Goal: Transaction & Acquisition: Purchase product/service

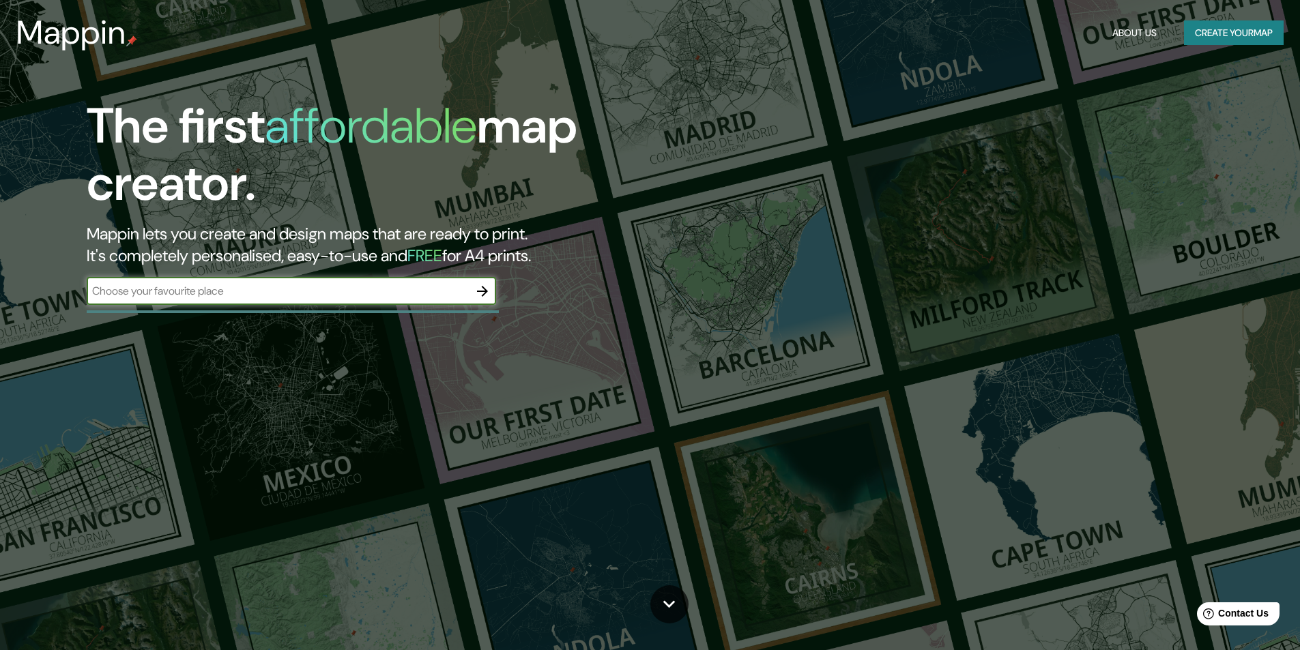
click at [240, 275] on div "The first affordable map creator. Mappin lets you create and design maps that a…" at bounding box center [412, 208] width 780 height 221
click at [233, 288] on input "text" at bounding box center [278, 291] width 382 height 16
type input "[PERSON_NAME]"
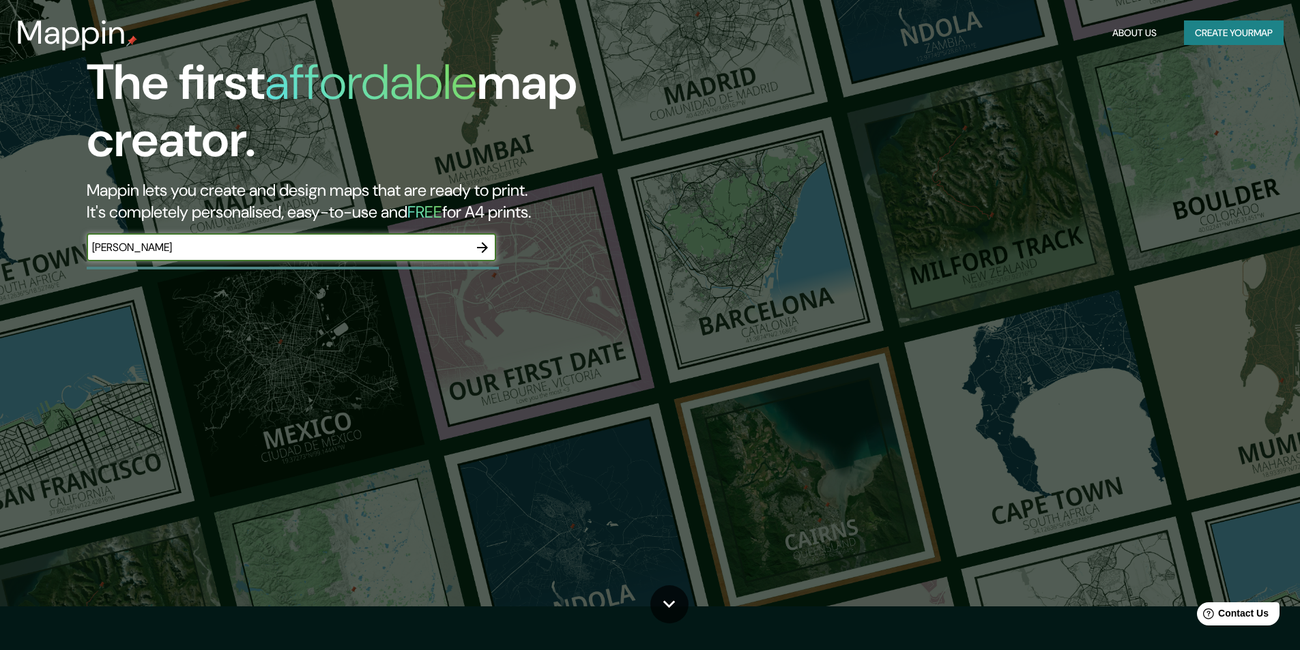
scroll to position [68, 0]
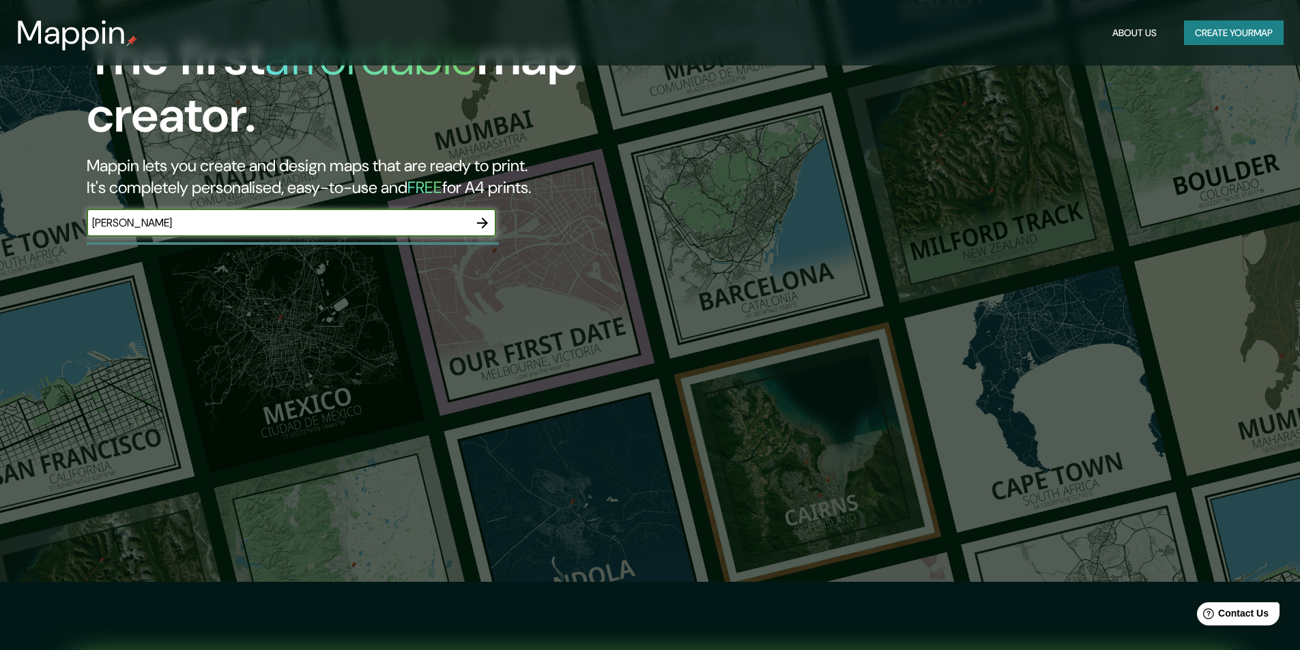
click at [485, 218] on icon "button" at bounding box center [482, 223] width 16 height 16
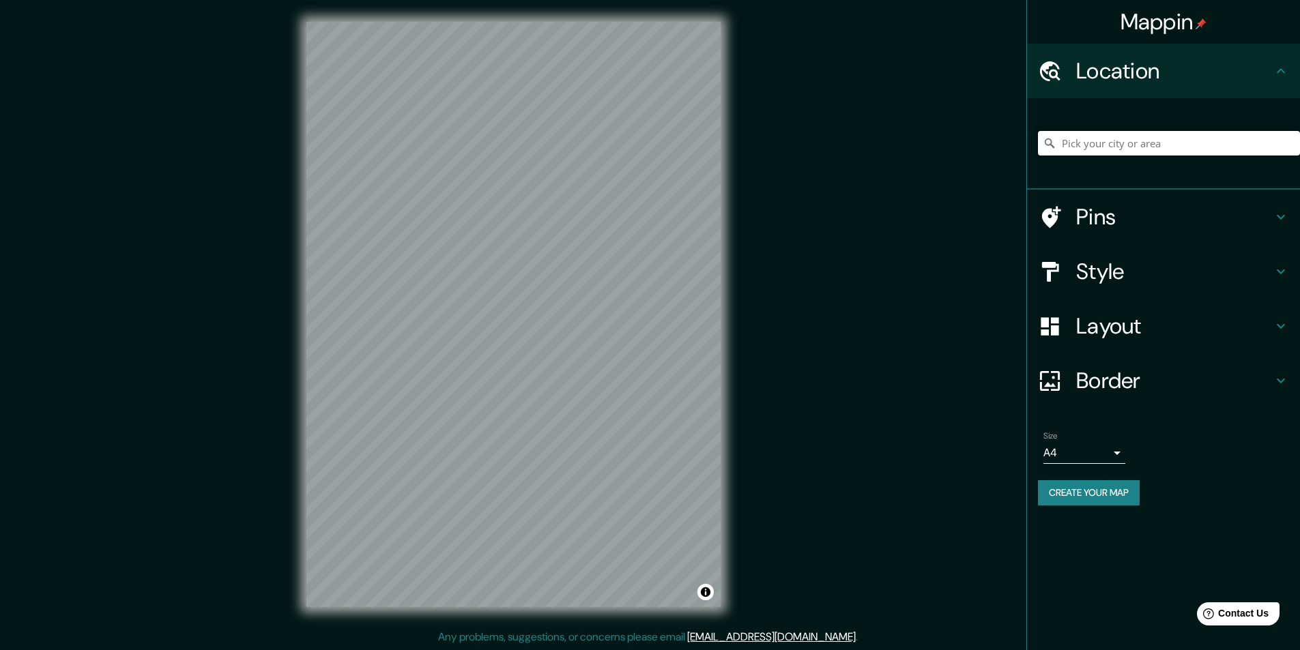
click at [1194, 143] on input "Pick your city or area" at bounding box center [1169, 143] width 262 height 25
click at [1179, 139] on input "Pick your city or area" at bounding box center [1169, 143] width 262 height 25
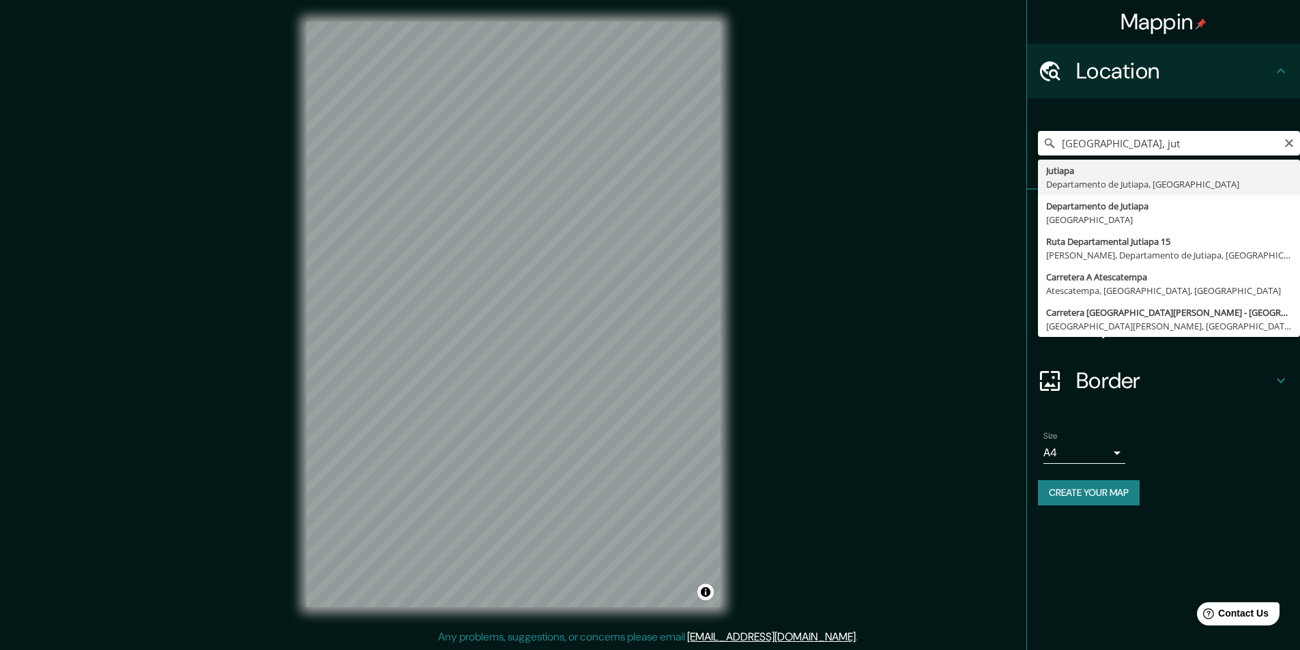
type input "Jutiapa, [GEOGRAPHIC_DATA], [GEOGRAPHIC_DATA]"
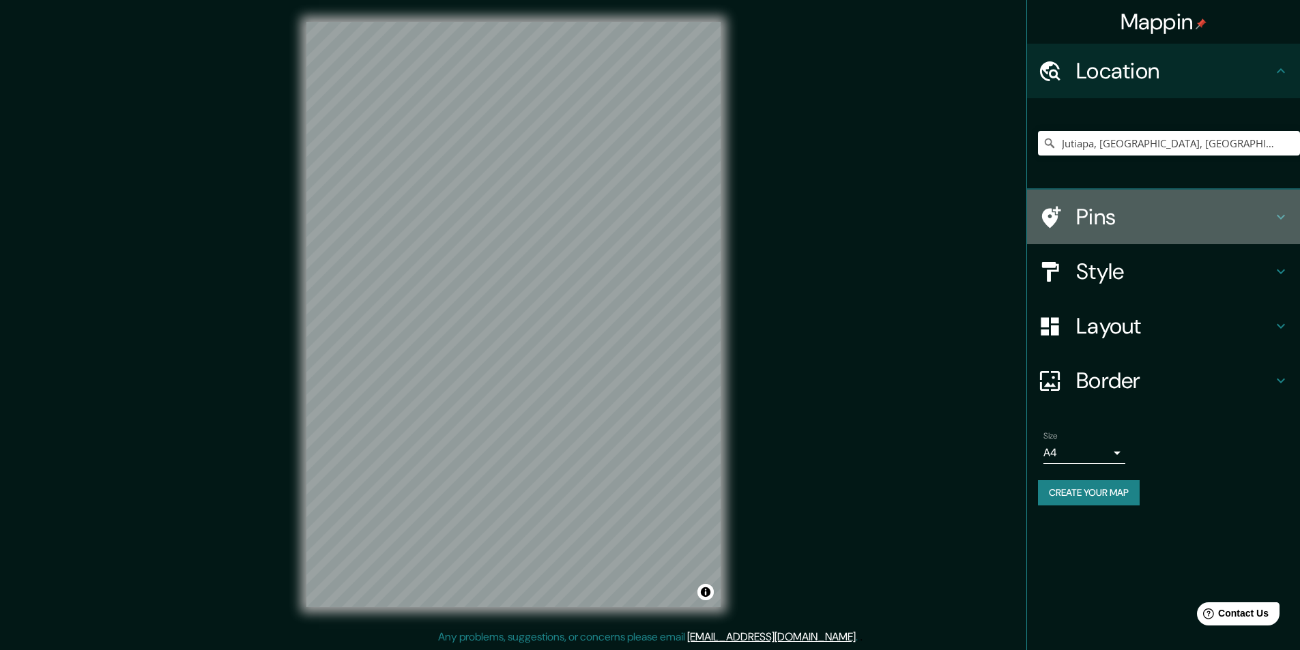
click at [1178, 209] on h4 "Pins" at bounding box center [1174, 216] width 197 height 27
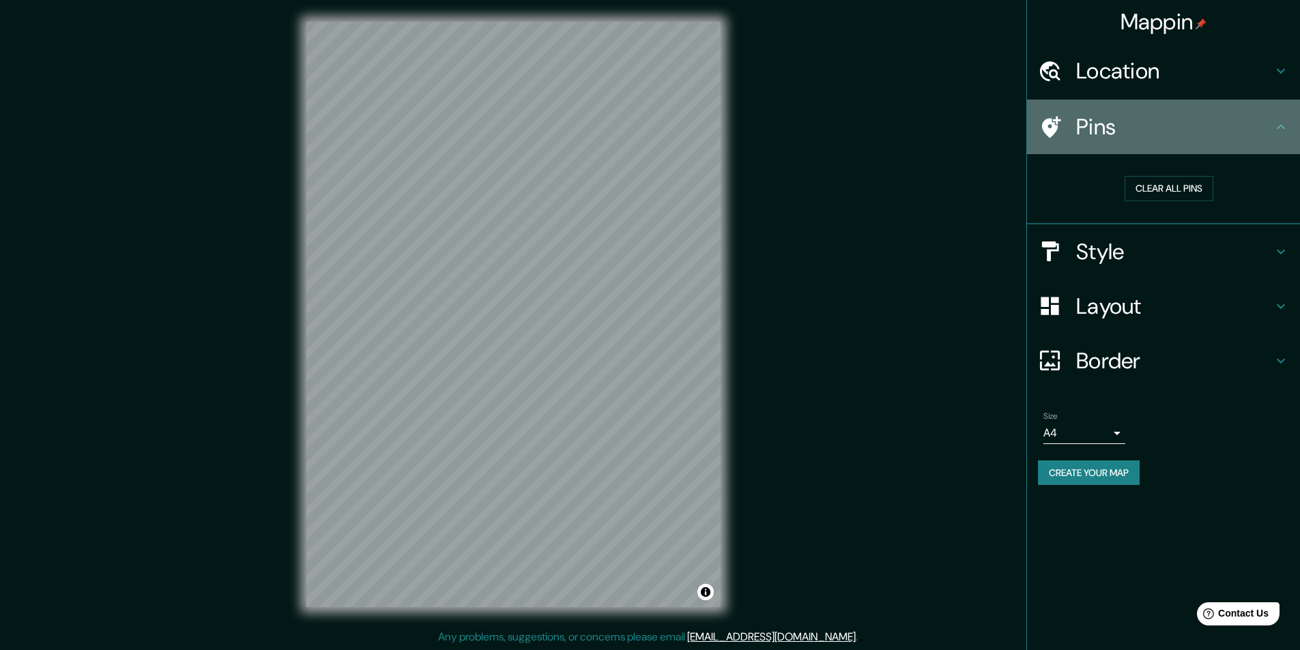
click at [1282, 122] on icon at bounding box center [1281, 127] width 16 height 16
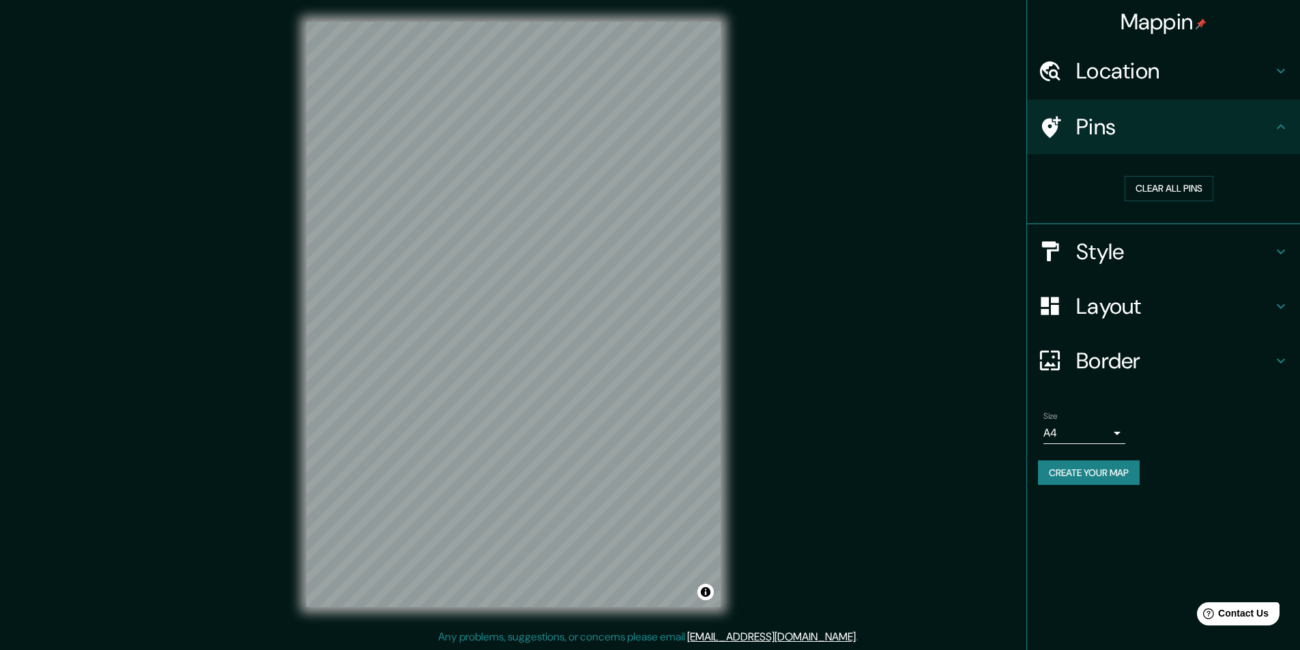
click at [1201, 250] on h4 "Style" at bounding box center [1174, 251] width 197 height 27
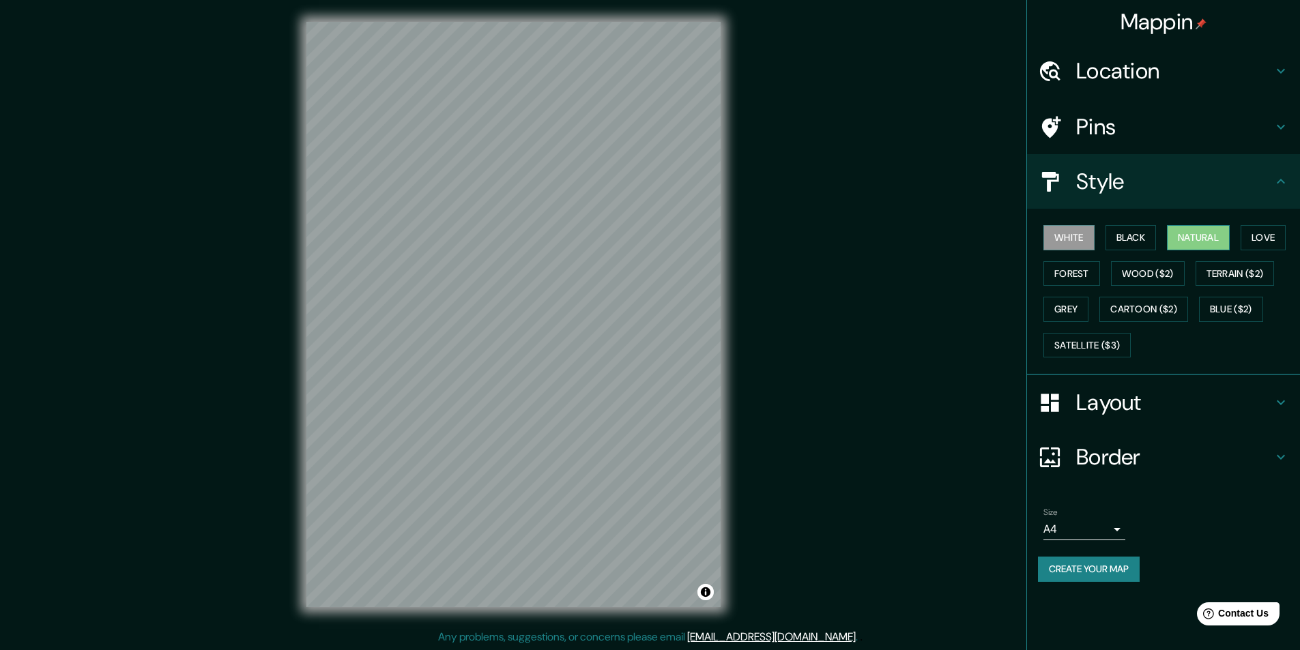
click at [1200, 242] on button "Natural" at bounding box center [1198, 237] width 63 height 25
click at [1201, 392] on h4 "Layout" at bounding box center [1174, 402] width 197 height 27
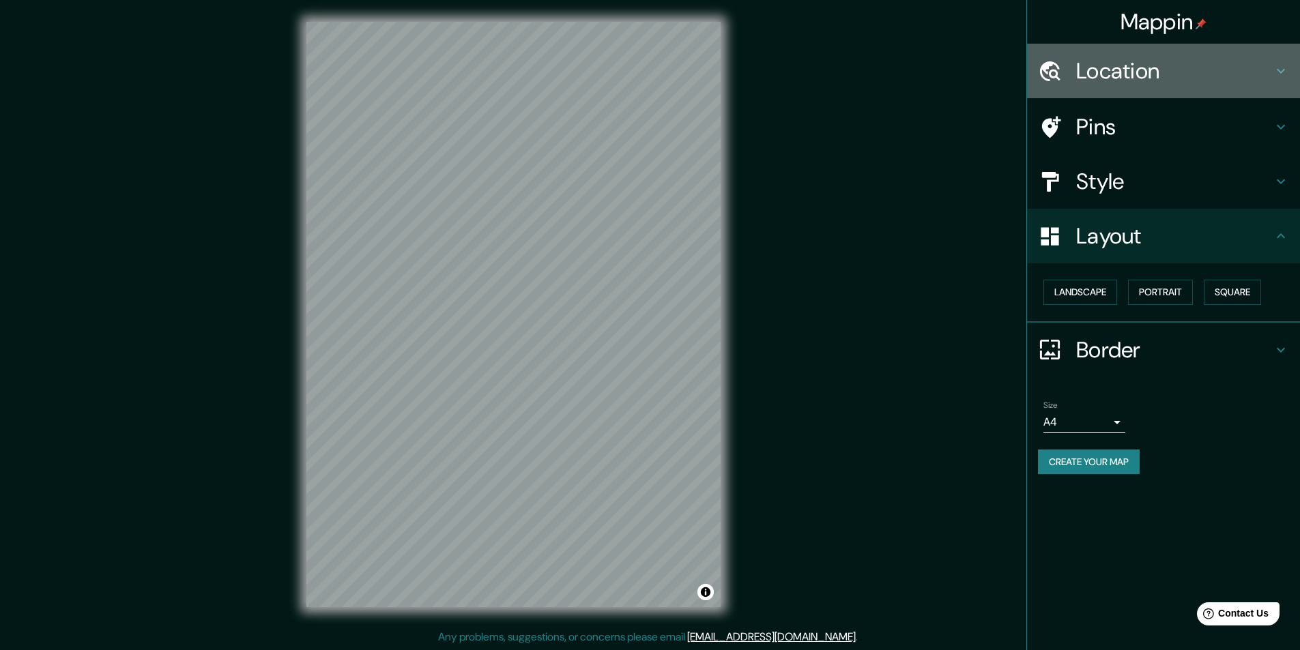
drag, startPoint x: 1188, startPoint y: 51, endPoint x: 1173, endPoint y: 69, distance: 23.2
click at [1188, 51] on div "Location" at bounding box center [1163, 71] width 273 height 55
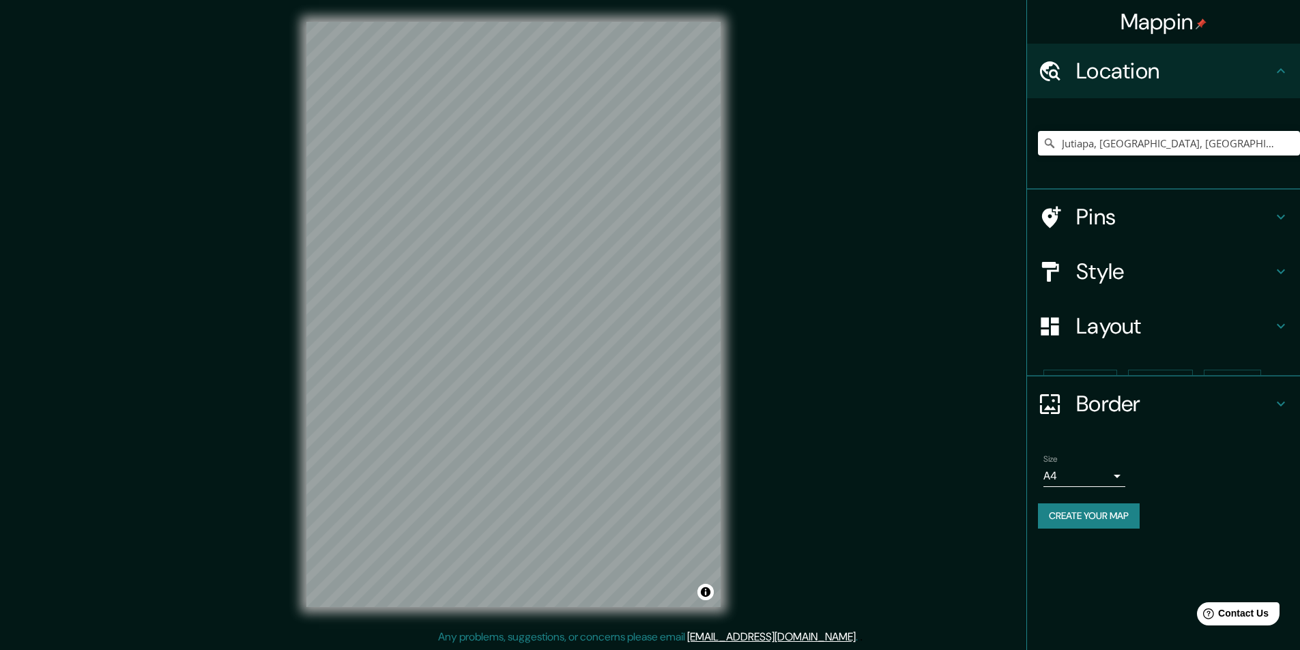
click at [1172, 70] on h4 "Location" at bounding box center [1174, 70] width 197 height 27
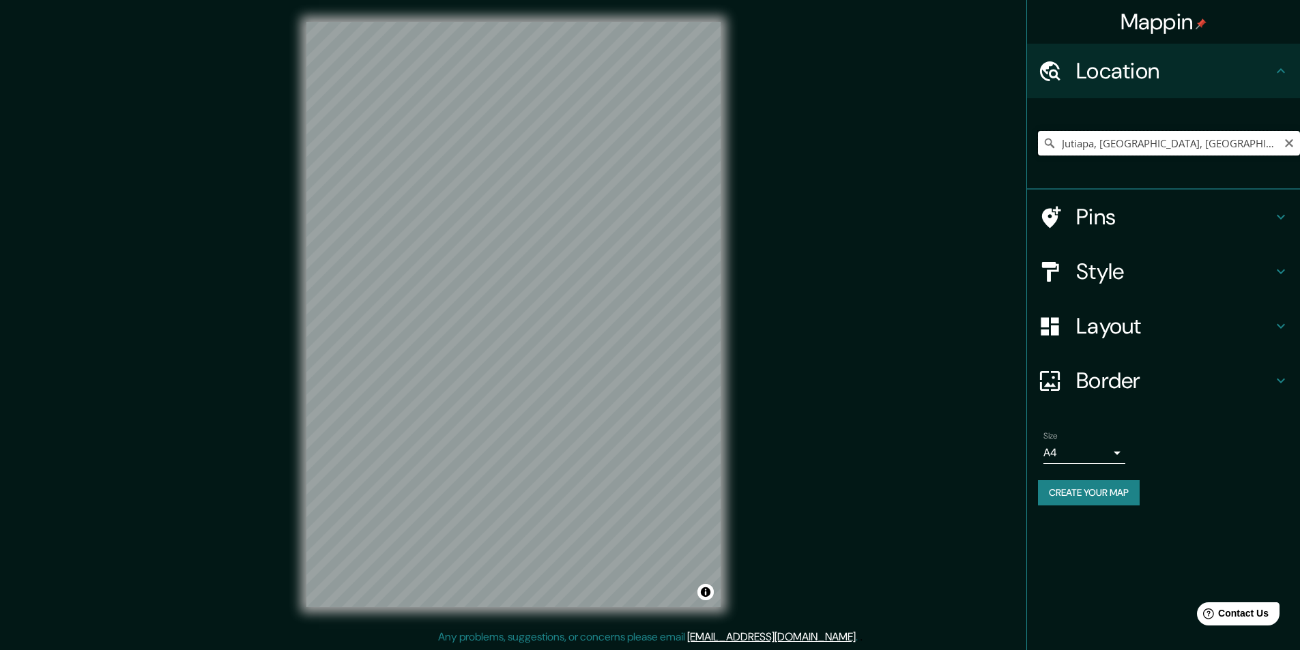
click at [1121, 139] on input "Jutiapa, [GEOGRAPHIC_DATA], [GEOGRAPHIC_DATA]" at bounding box center [1169, 143] width 262 height 25
click at [1286, 140] on icon "Clear" at bounding box center [1289, 143] width 8 height 8
click at [1154, 143] on input "Pick your city or area" at bounding box center [1169, 143] width 262 height 25
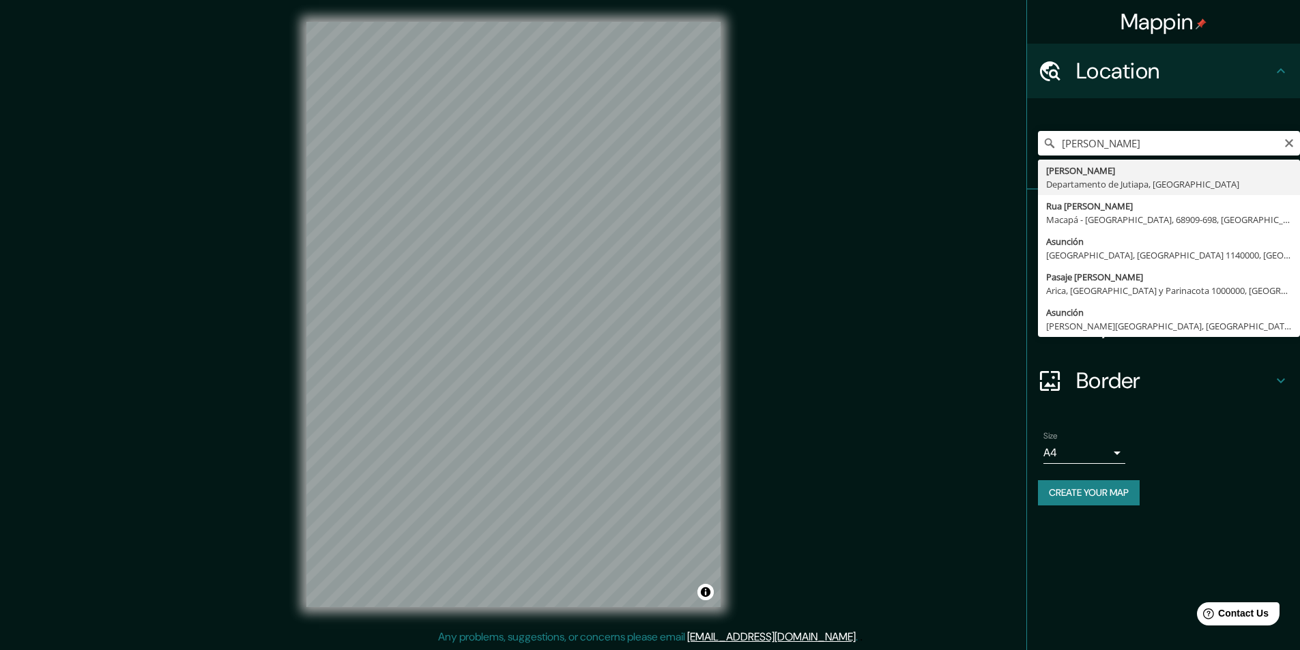
type input "[PERSON_NAME], Departamento de Jutiapa, [GEOGRAPHIC_DATA]"
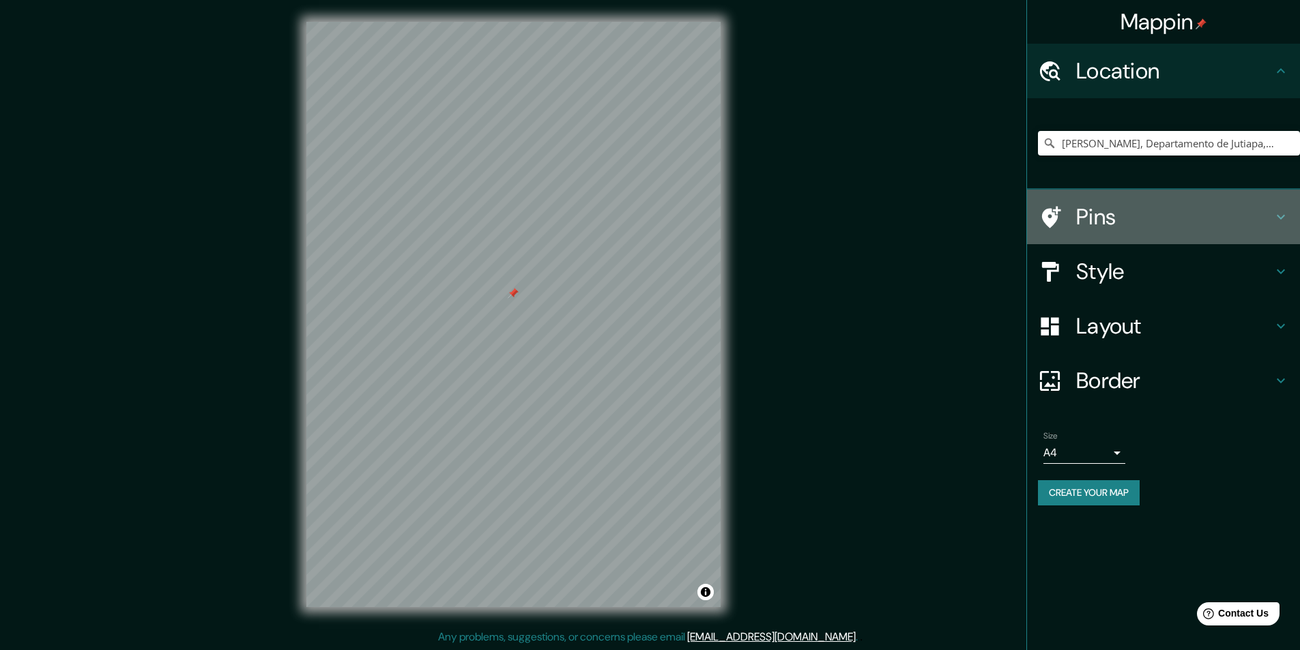
click at [1193, 212] on h4 "Pins" at bounding box center [1174, 216] width 197 height 27
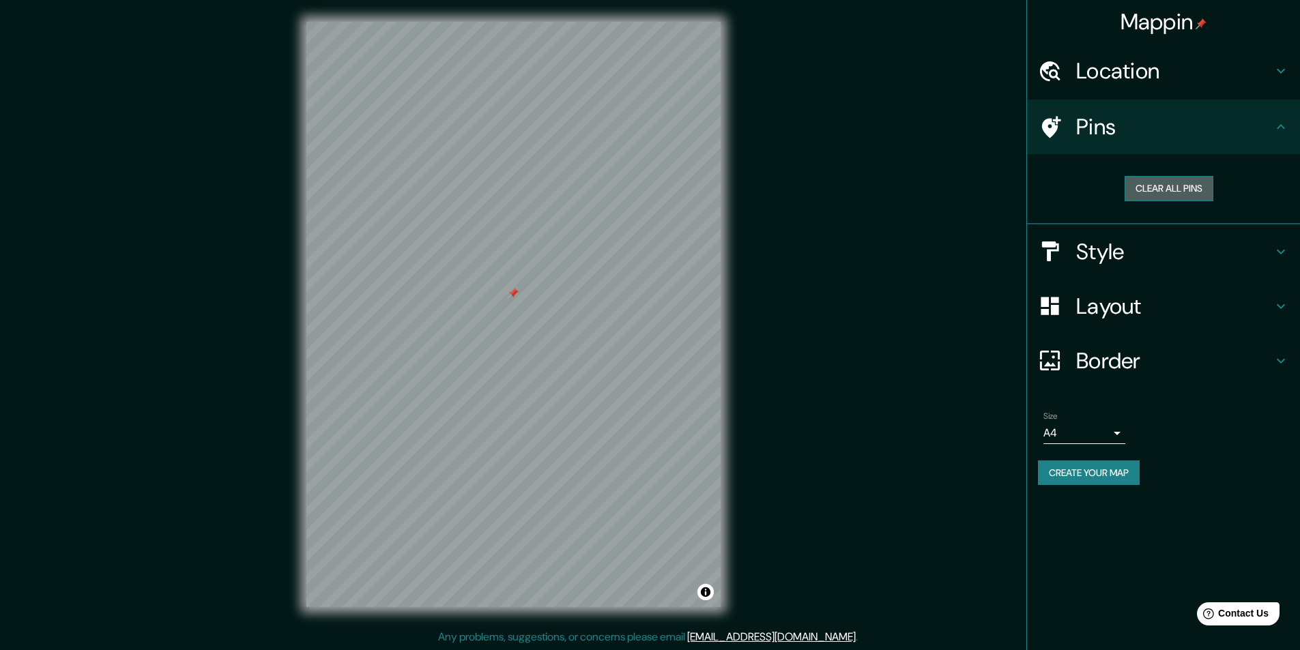
click at [1169, 184] on button "Clear all pins" at bounding box center [1169, 188] width 89 height 25
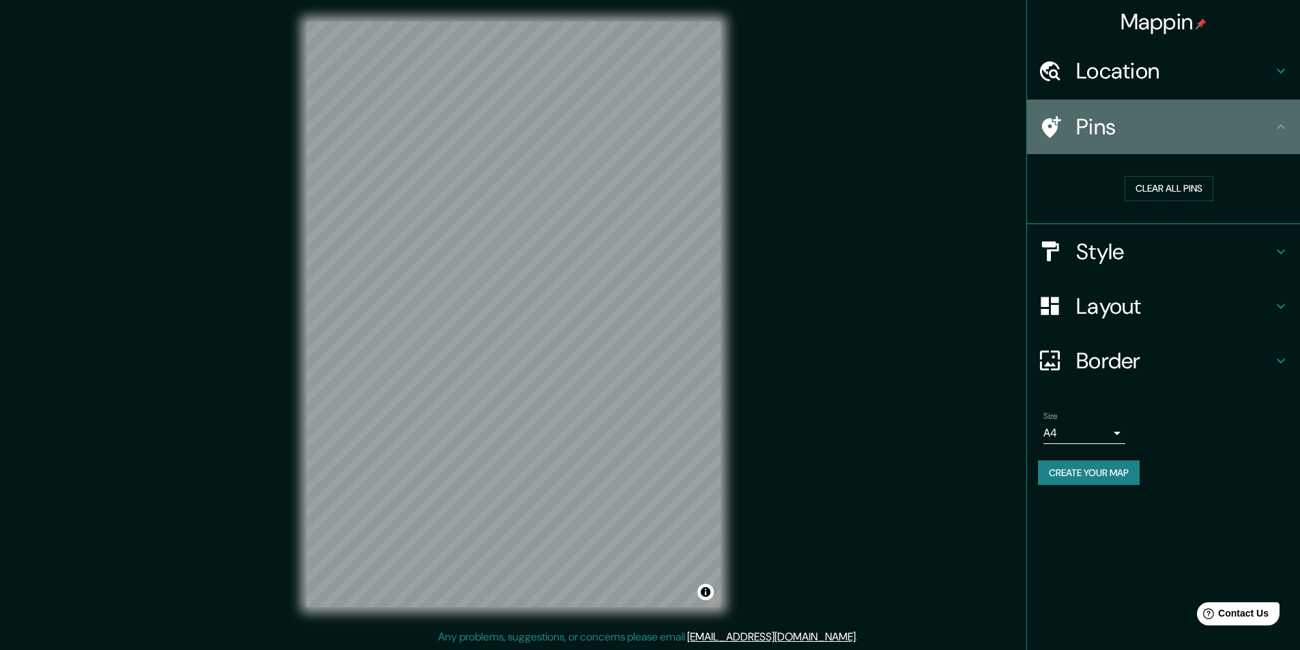
click at [1167, 123] on h4 "Pins" at bounding box center [1174, 126] width 197 height 27
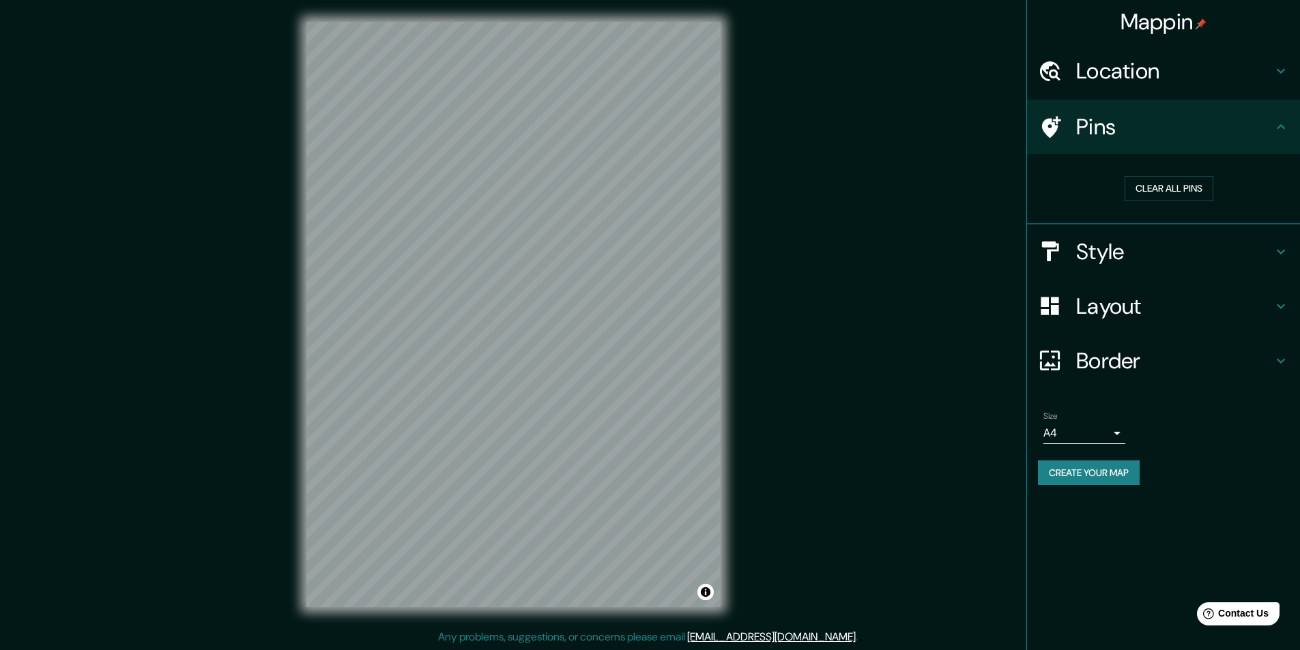
click at [1272, 119] on h4 "Pins" at bounding box center [1174, 126] width 197 height 27
click at [1187, 191] on button "Clear all pins" at bounding box center [1169, 188] width 89 height 25
drag, startPoint x: 517, startPoint y: 302, endPoint x: 530, endPoint y: 306, distance: 14.2
click at [530, 306] on div at bounding box center [530, 304] width 11 height 11
drag, startPoint x: 530, startPoint y: 300, endPoint x: 523, endPoint y: 299, distance: 7.0
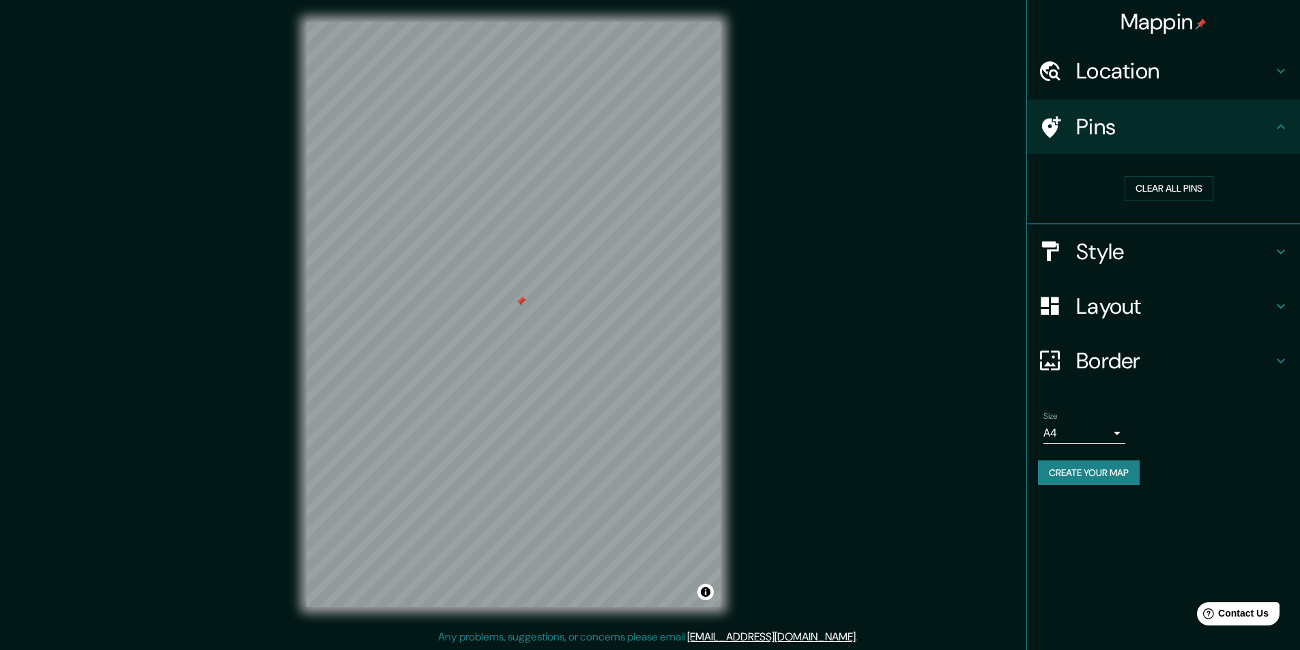
click at [520, 298] on div at bounding box center [520, 301] width 11 height 11
click at [1163, 188] on button "Clear all pins" at bounding box center [1169, 188] width 89 height 25
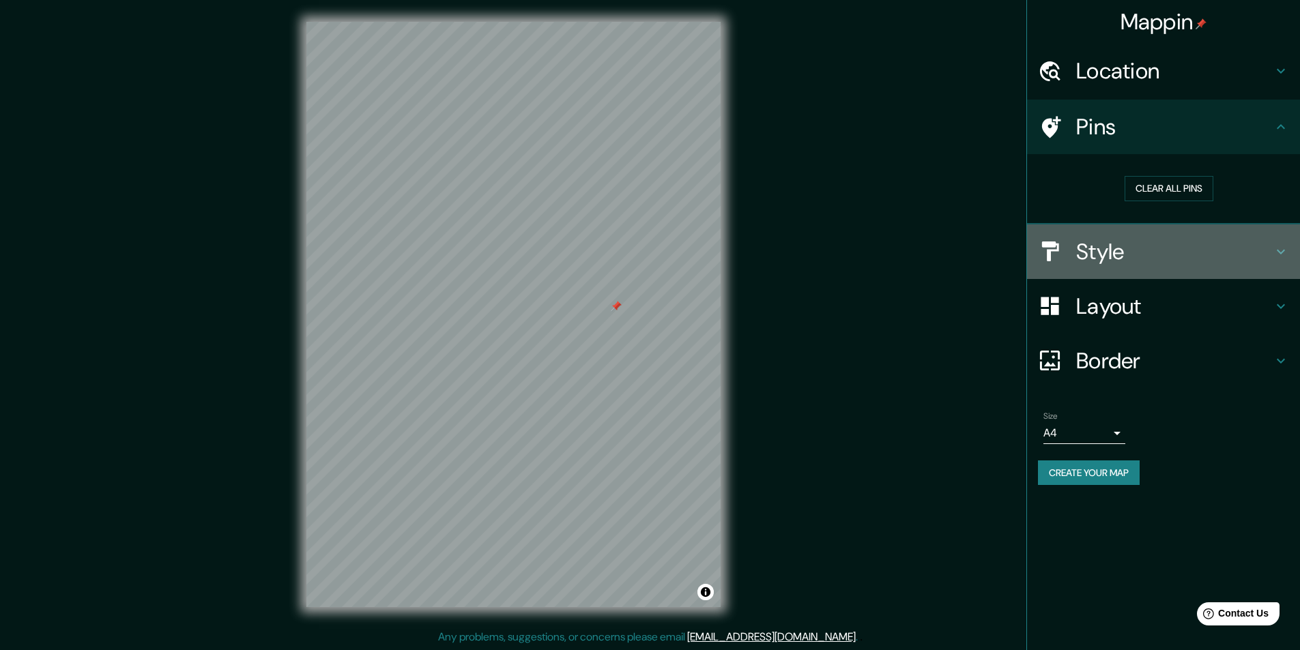
click at [1160, 251] on h4 "Style" at bounding box center [1174, 251] width 197 height 27
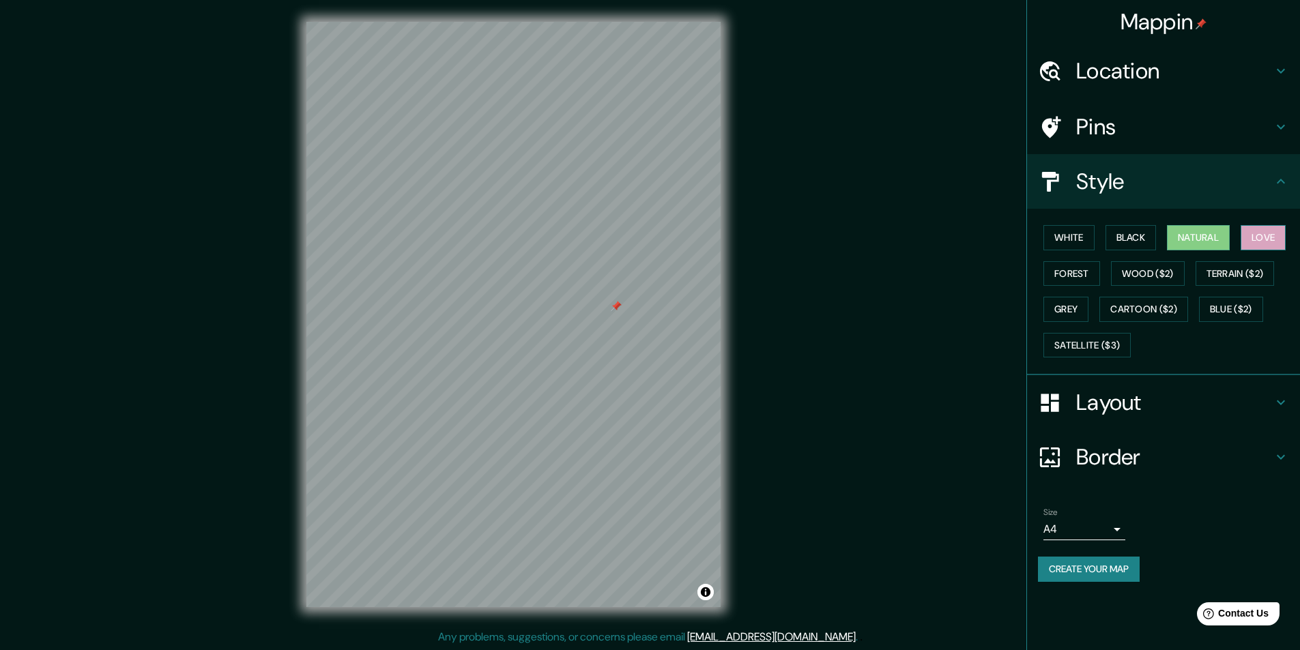
click at [1282, 234] on button "Love" at bounding box center [1263, 237] width 45 height 25
click at [1061, 275] on button "Forest" at bounding box center [1071, 273] width 57 height 25
click at [1136, 276] on button "Wood ($2)" at bounding box center [1148, 273] width 74 height 25
click at [1226, 272] on button "Terrain ($2)" at bounding box center [1235, 273] width 79 height 25
click at [1061, 313] on button "Grey" at bounding box center [1065, 309] width 45 height 25
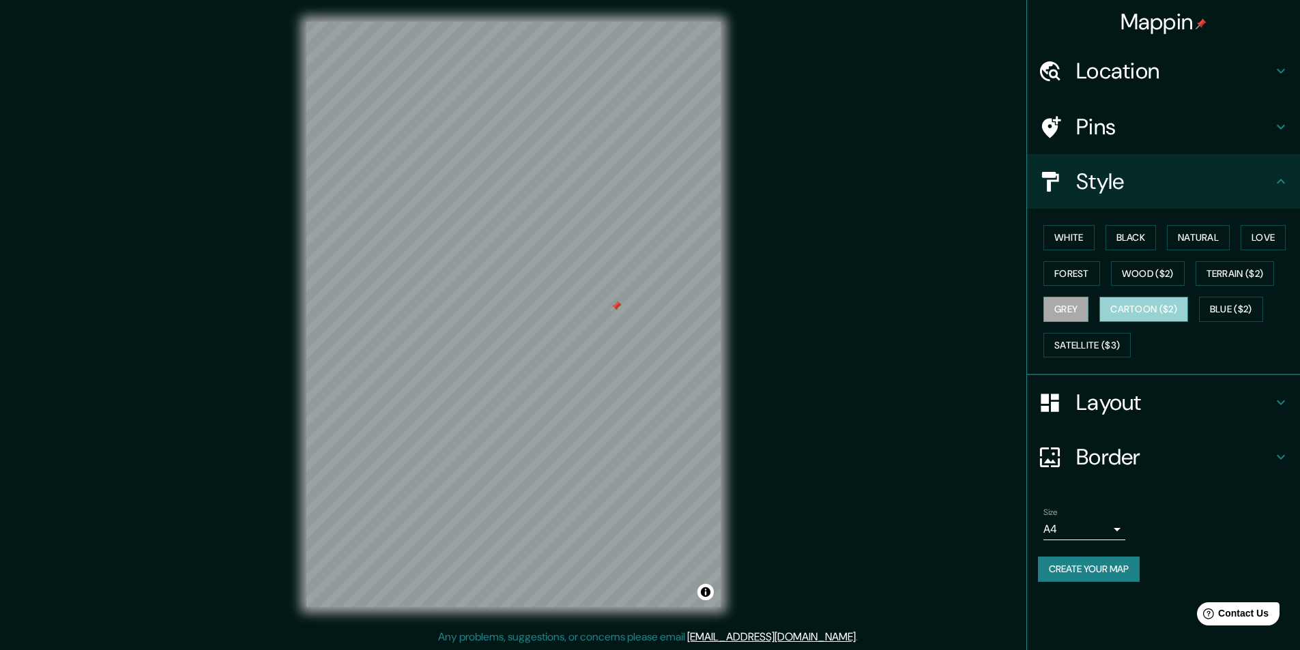
click at [1157, 306] on button "Cartoon ($2)" at bounding box center [1143, 309] width 89 height 25
click at [1253, 307] on button "Blue ($2)" at bounding box center [1231, 309] width 64 height 25
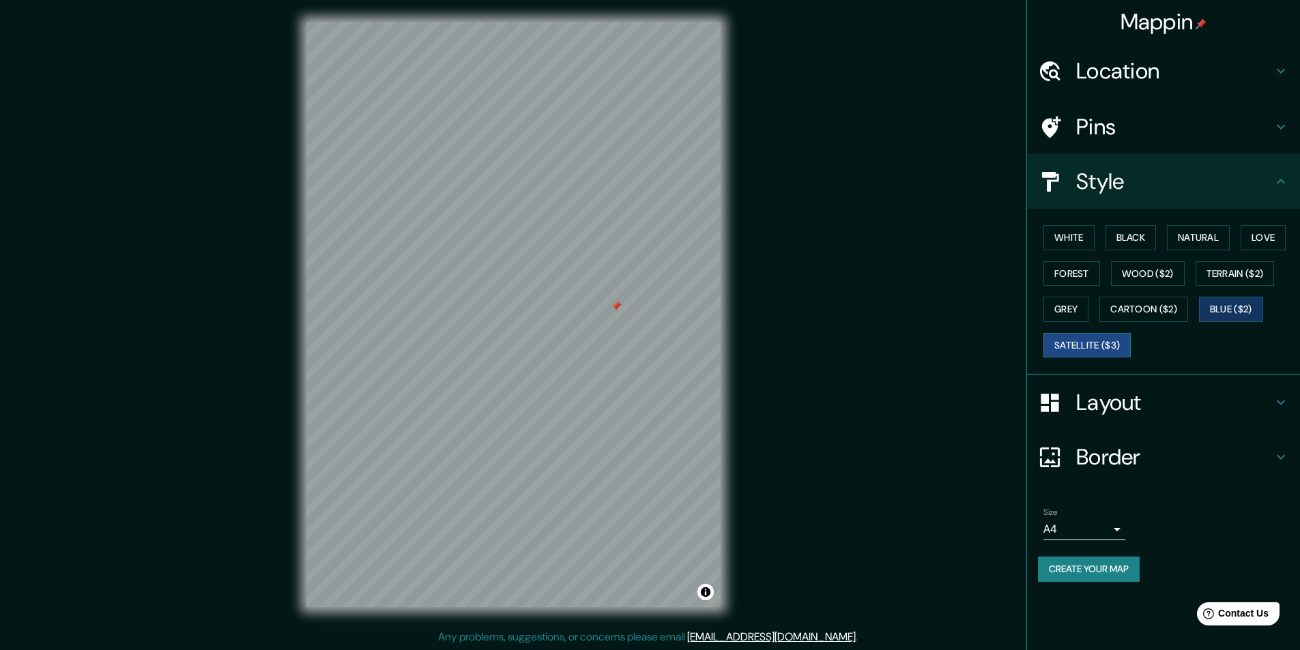
click at [1086, 349] on button "Satellite ($3)" at bounding box center [1086, 345] width 87 height 25
click at [1189, 124] on h4 "Pins" at bounding box center [1174, 126] width 197 height 27
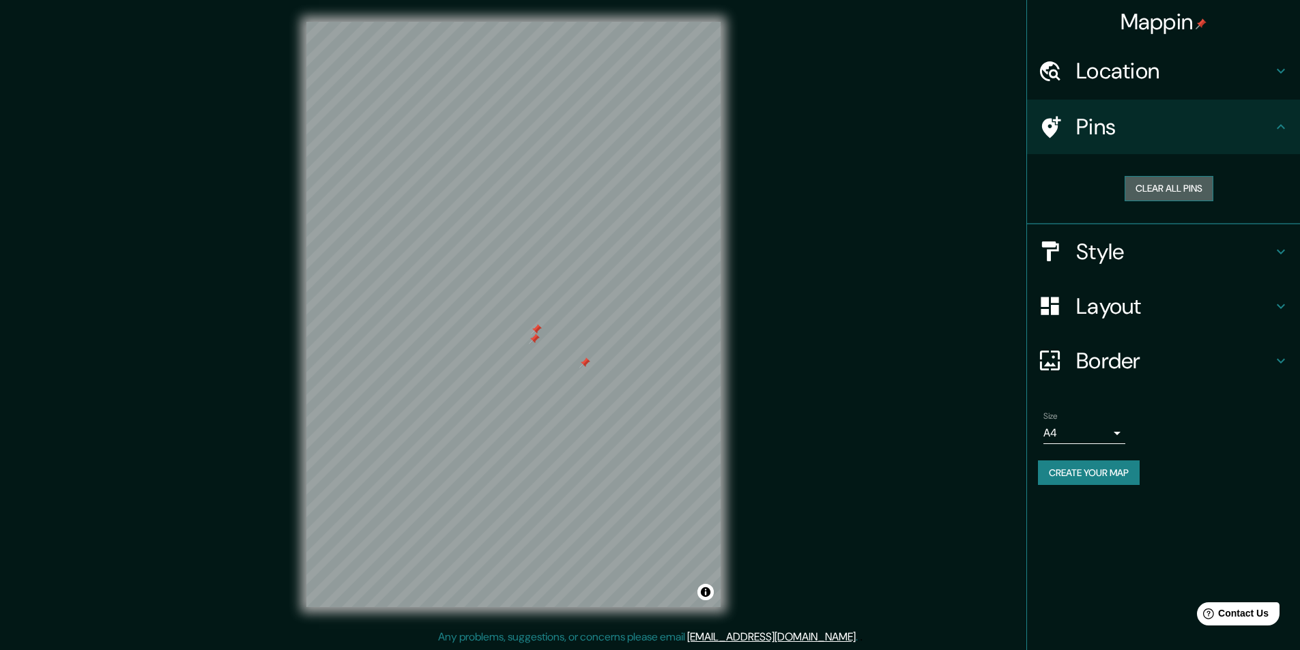
click at [1175, 188] on button "Clear all pins" at bounding box center [1169, 188] width 89 height 25
click at [1125, 295] on h4 "Layout" at bounding box center [1174, 306] width 197 height 27
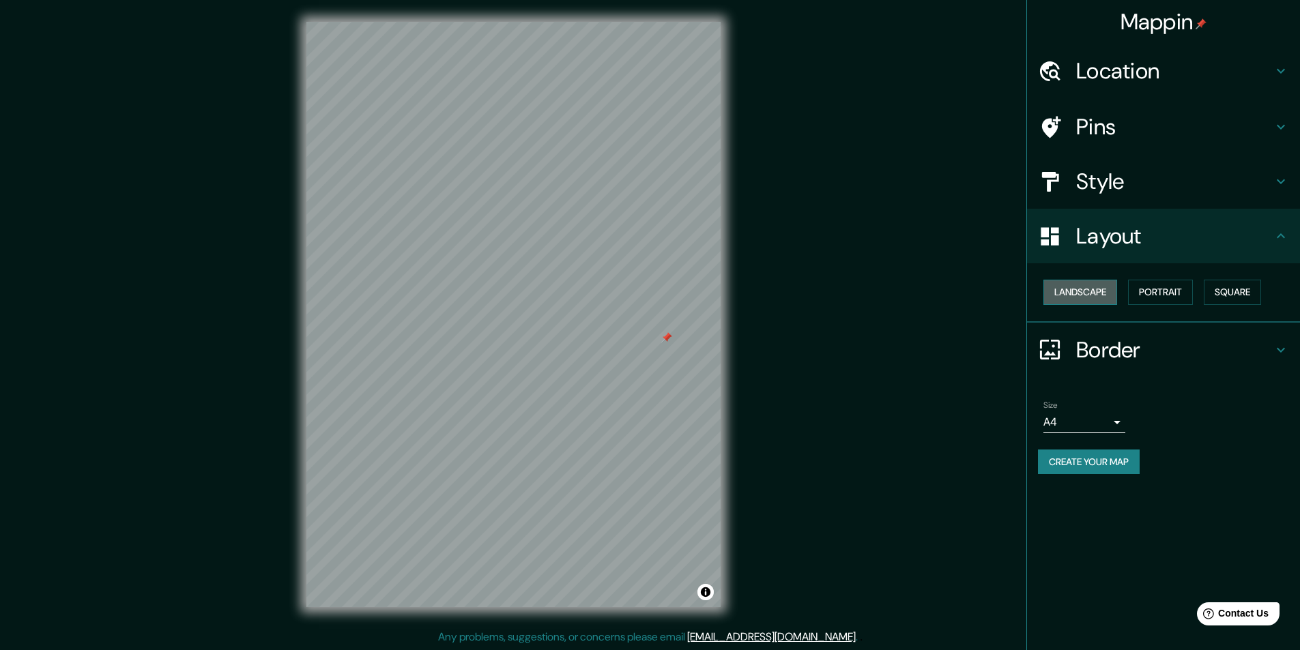
click at [1074, 285] on button "Landscape" at bounding box center [1080, 292] width 74 height 25
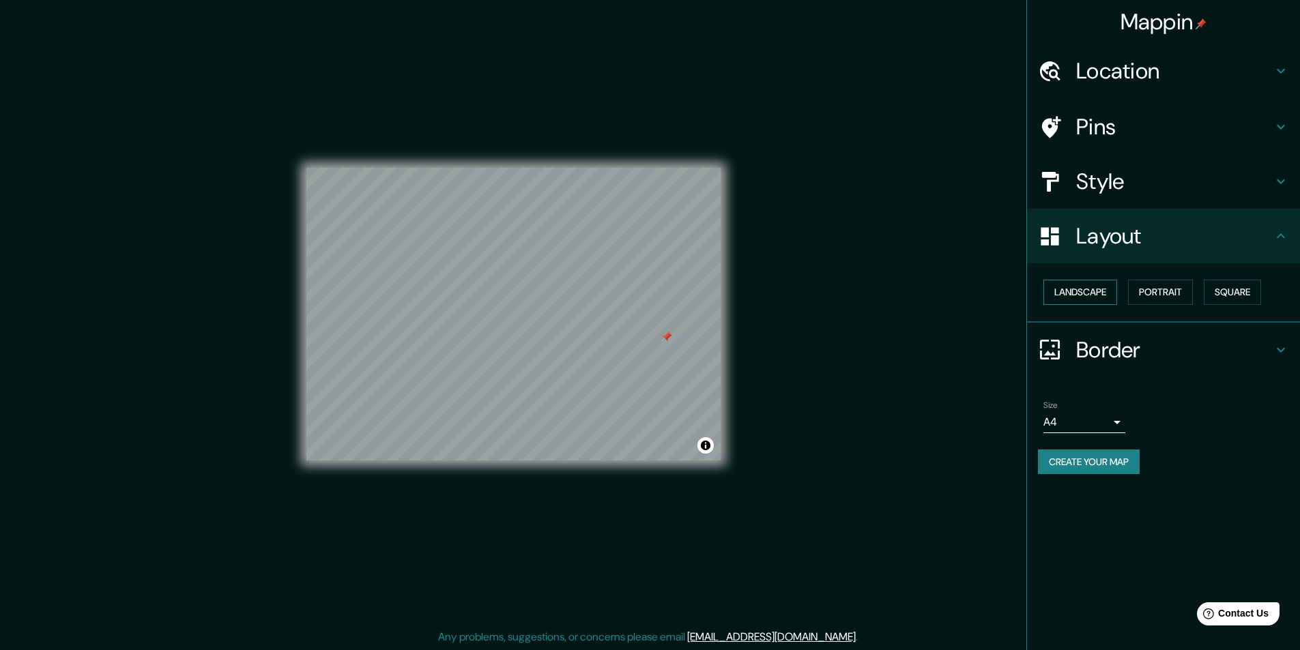
click at [1110, 291] on button "Landscape" at bounding box center [1080, 292] width 74 height 25
click at [1155, 294] on button "Portrait" at bounding box center [1160, 292] width 65 height 25
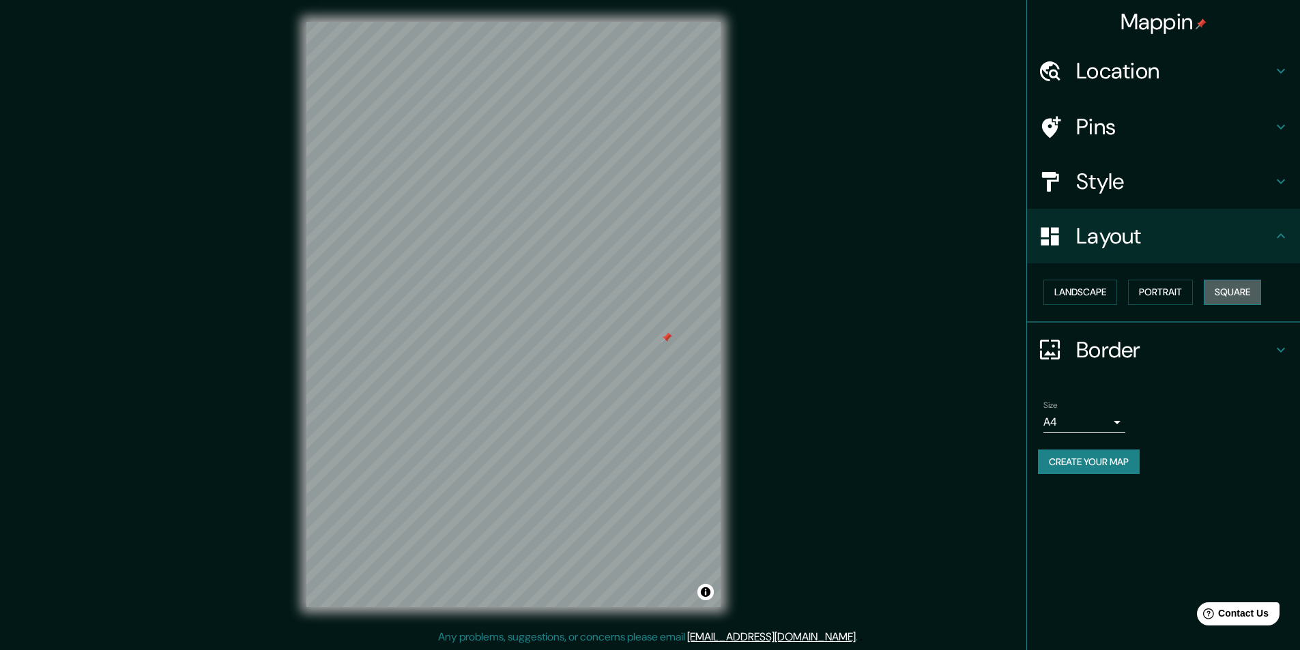
click at [1259, 292] on button "Square" at bounding box center [1232, 292] width 57 height 25
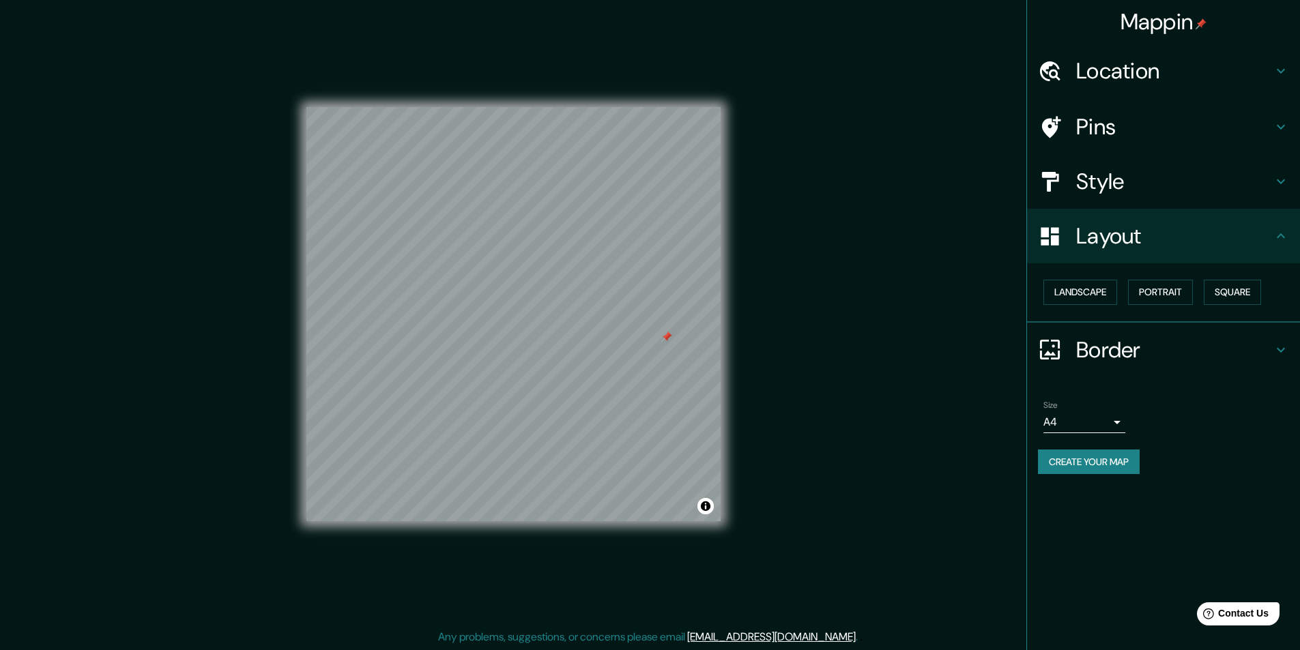
scroll to position [1, 0]
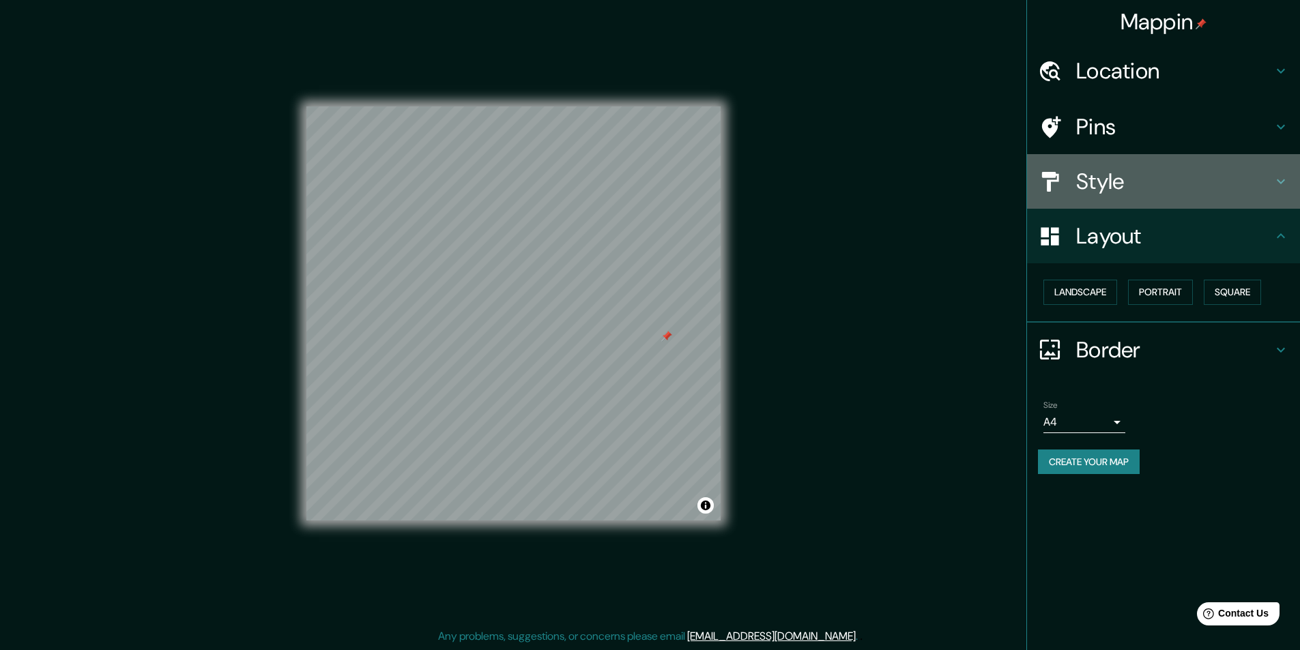
click at [1134, 173] on h4 "Style" at bounding box center [1174, 181] width 197 height 27
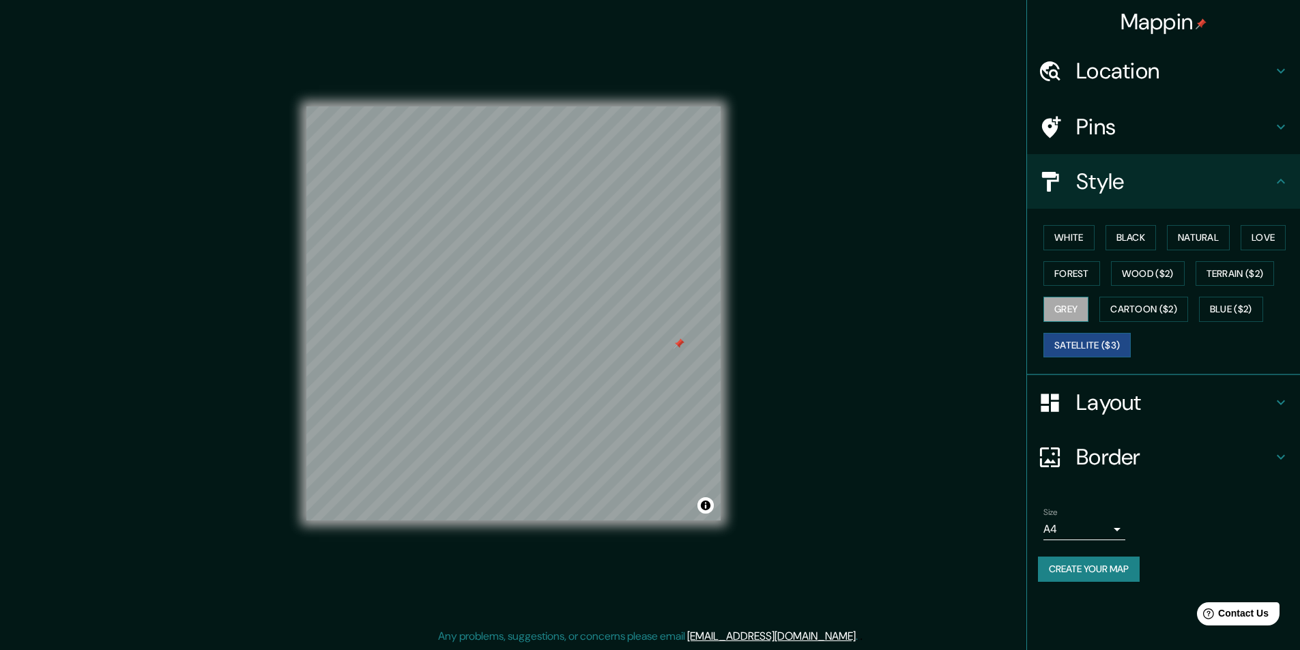
click at [1061, 311] on button "Grey" at bounding box center [1065, 309] width 45 height 25
click at [1124, 311] on button "Cartoon ($2)" at bounding box center [1143, 309] width 89 height 25
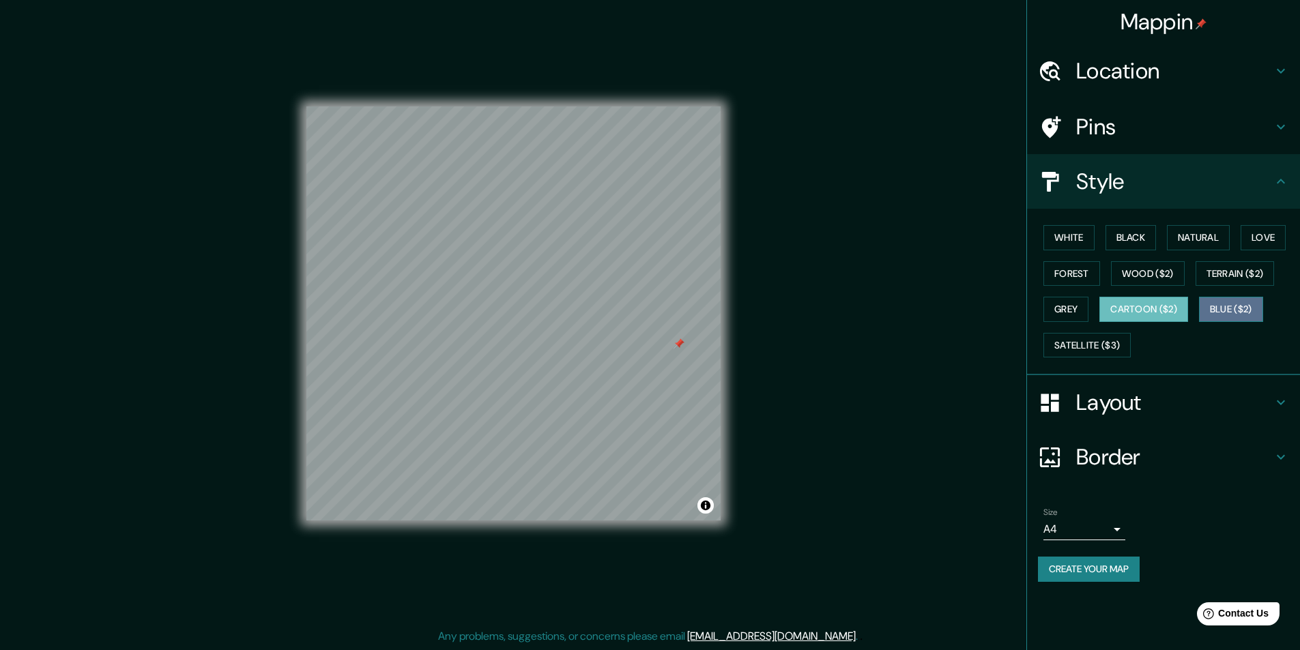
click at [1226, 306] on button "Blue ($2)" at bounding box center [1231, 309] width 64 height 25
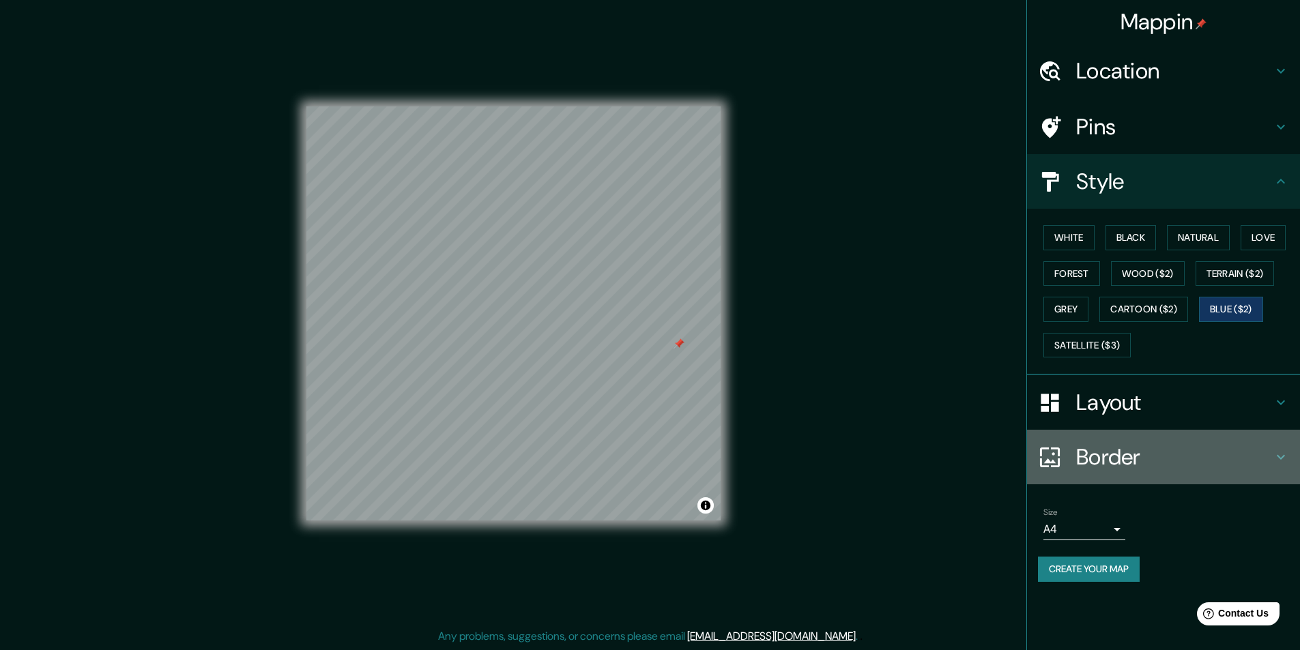
click at [1105, 443] on div "Border" at bounding box center [1163, 457] width 273 height 55
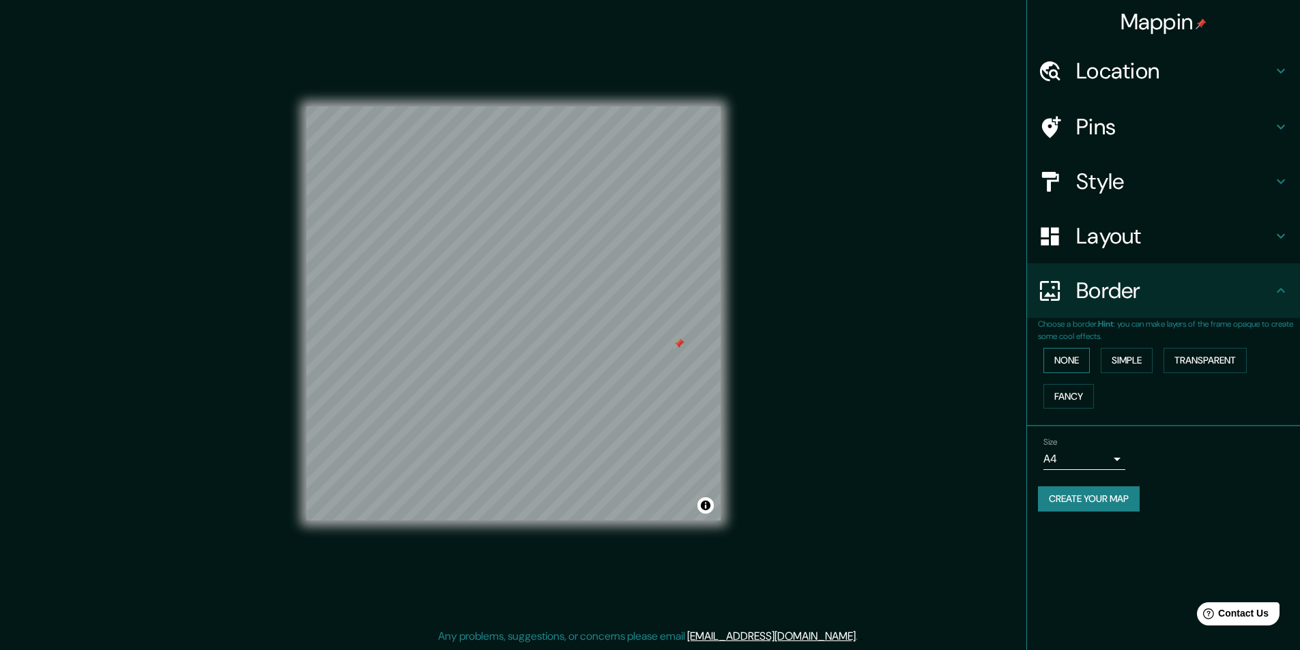
click at [1064, 358] on button "None" at bounding box center [1066, 360] width 46 height 25
click at [1151, 363] on button "Simple" at bounding box center [1127, 360] width 52 height 25
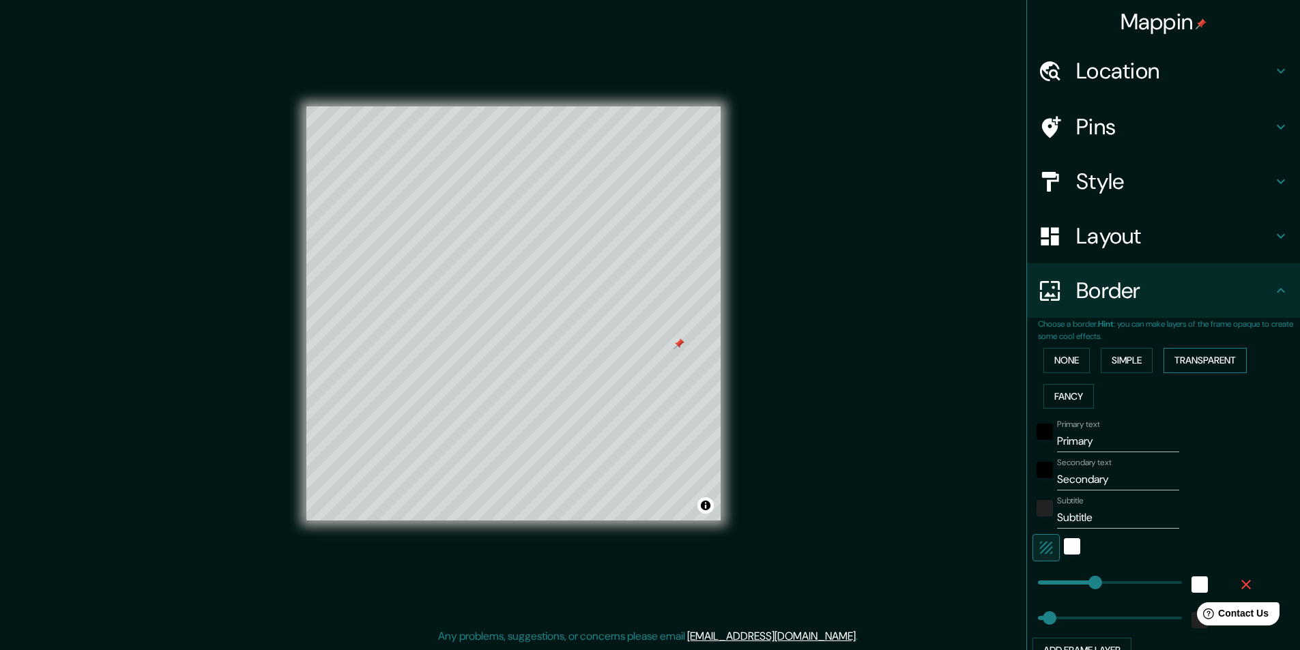
click at [1190, 365] on button "Transparent" at bounding box center [1205, 360] width 83 height 25
click at [1061, 400] on button "Fancy" at bounding box center [1068, 396] width 51 height 25
click at [1050, 350] on button "None" at bounding box center [1066, 360] width 46 height 25
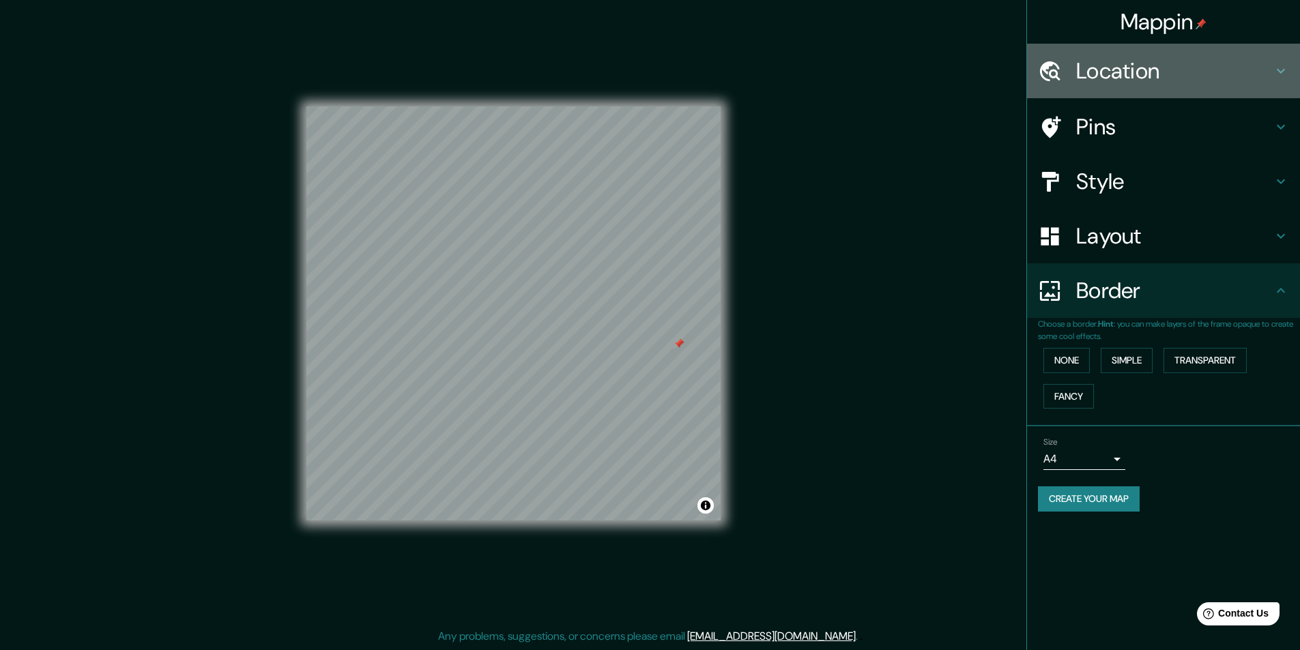
click at [1151, 76] on h4 "Location" at bounding box center [1174, 70] width 197 height 27
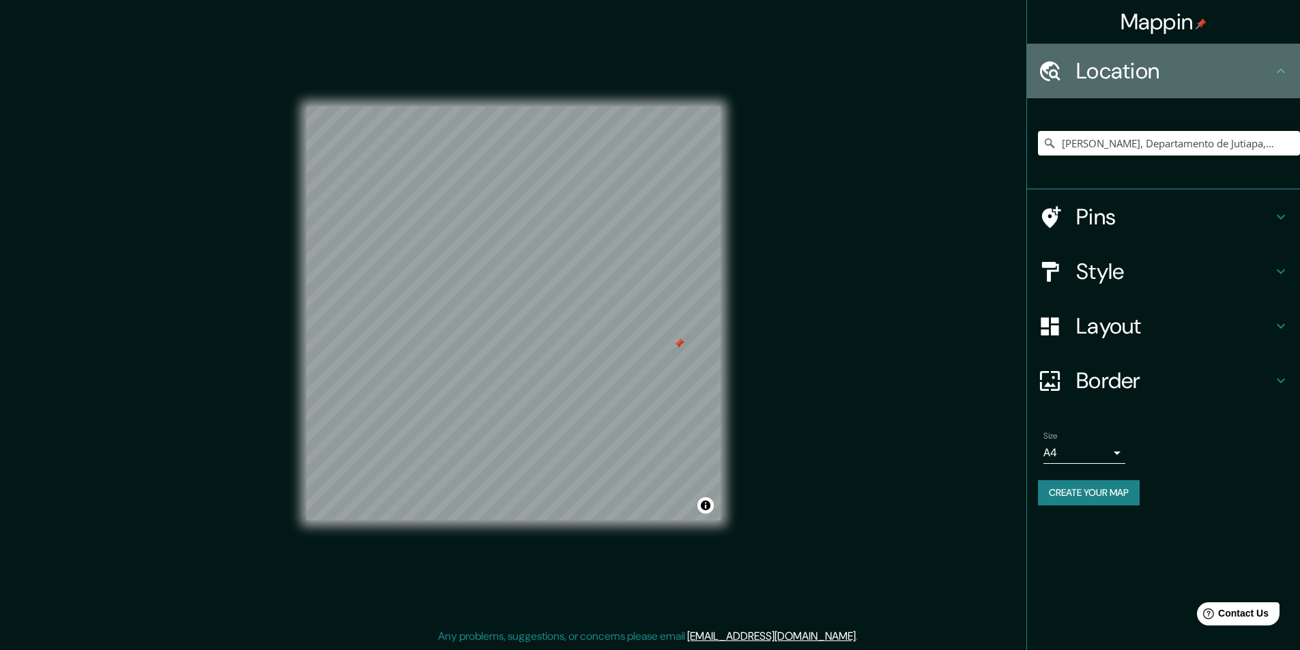
click at [1151, 76] on h4 "Location" at bounding box center [1174, 70] width 197 height 27
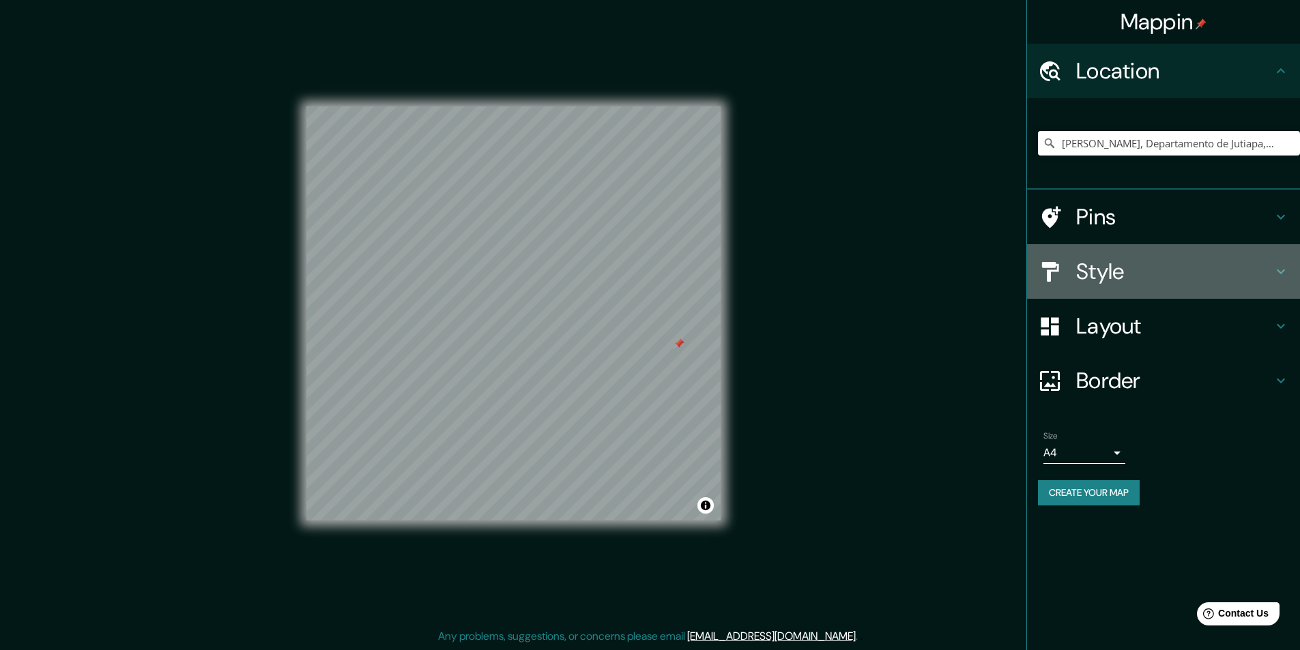
click at [1123, 261] on h4 "Style" at bounding box center [1174, 271] width 197 height 27
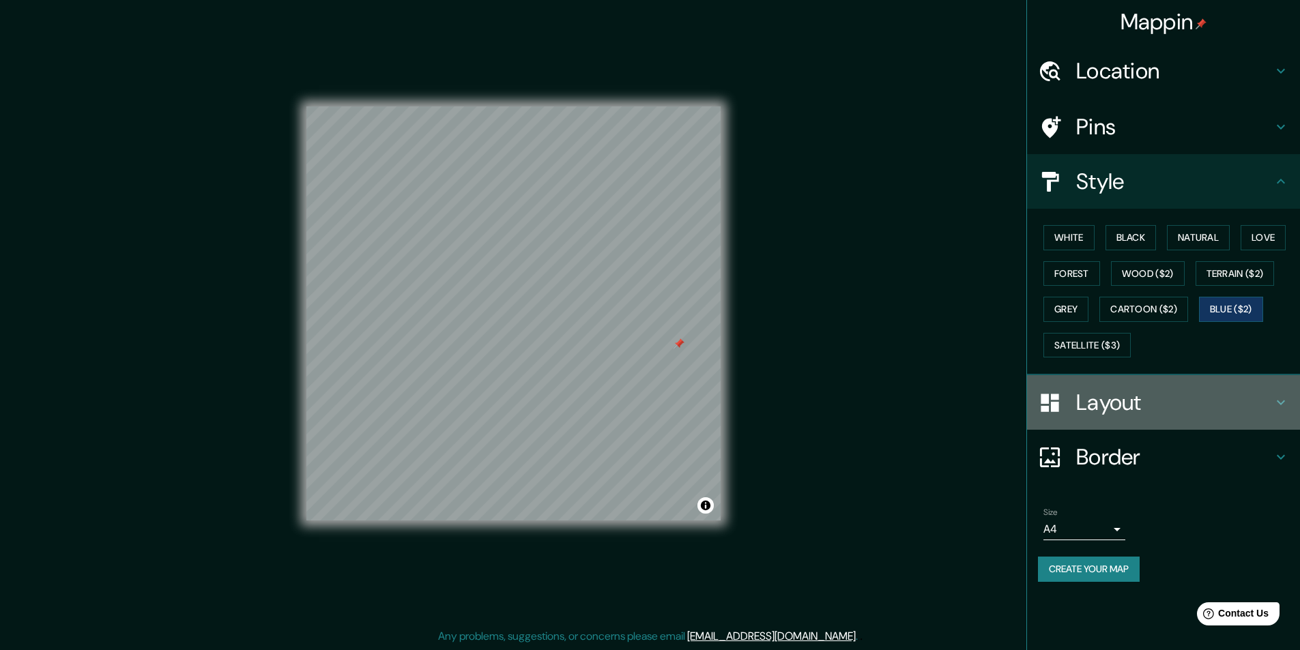
click at [1094, 418] on div "Layout" at bounding box center [1163, 402] width 273 height 55
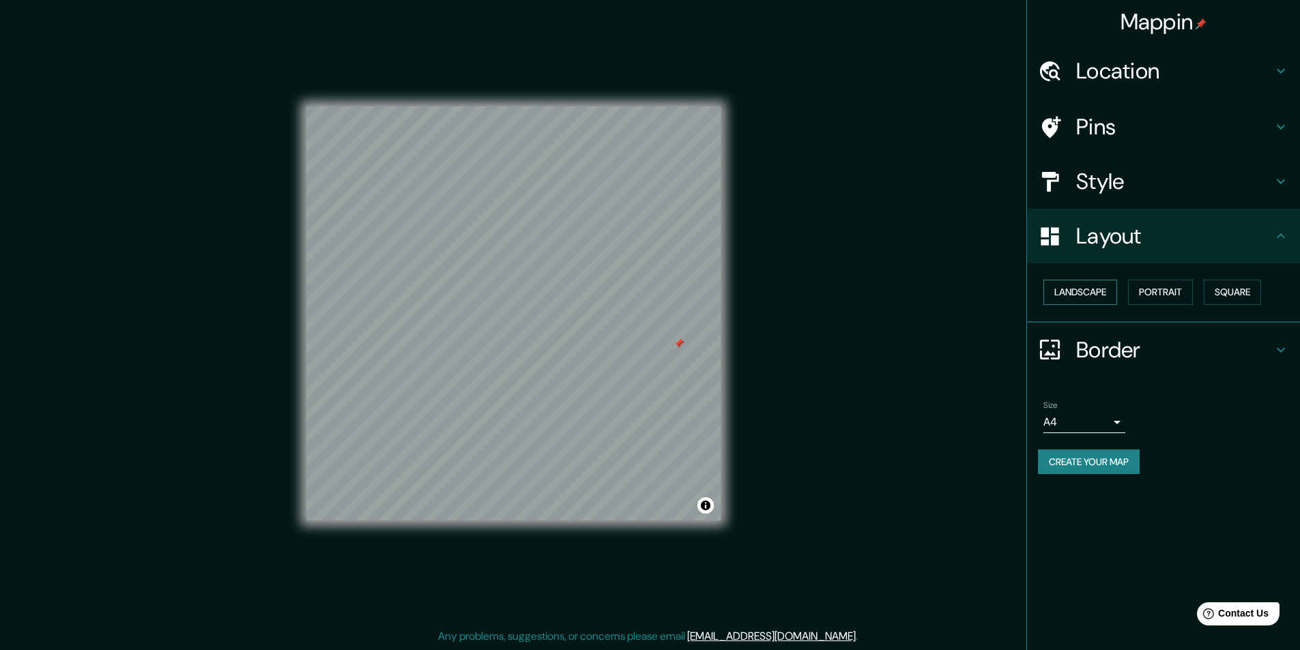
click at [1112, 294] on button "Landscape" at bounding box center [1080, 292] width 74 height 25
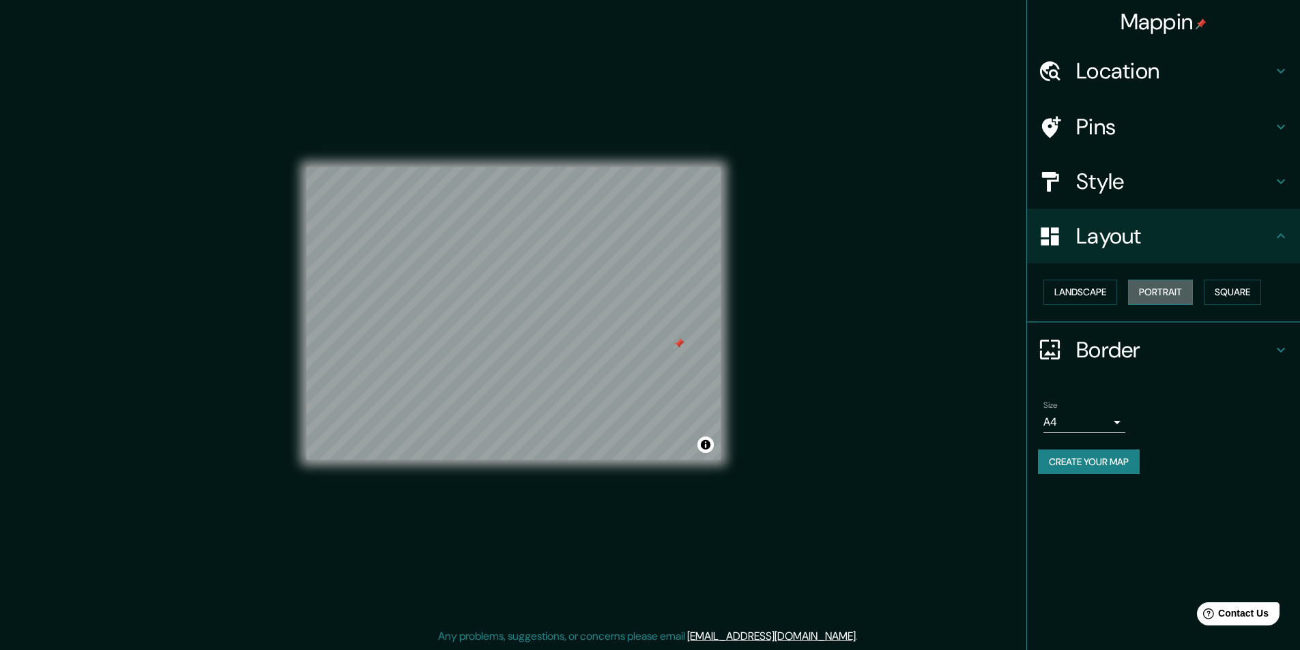
click at [1134, 297] on button "Portrait" at bounding box center [1160, 292] width 65 height 25
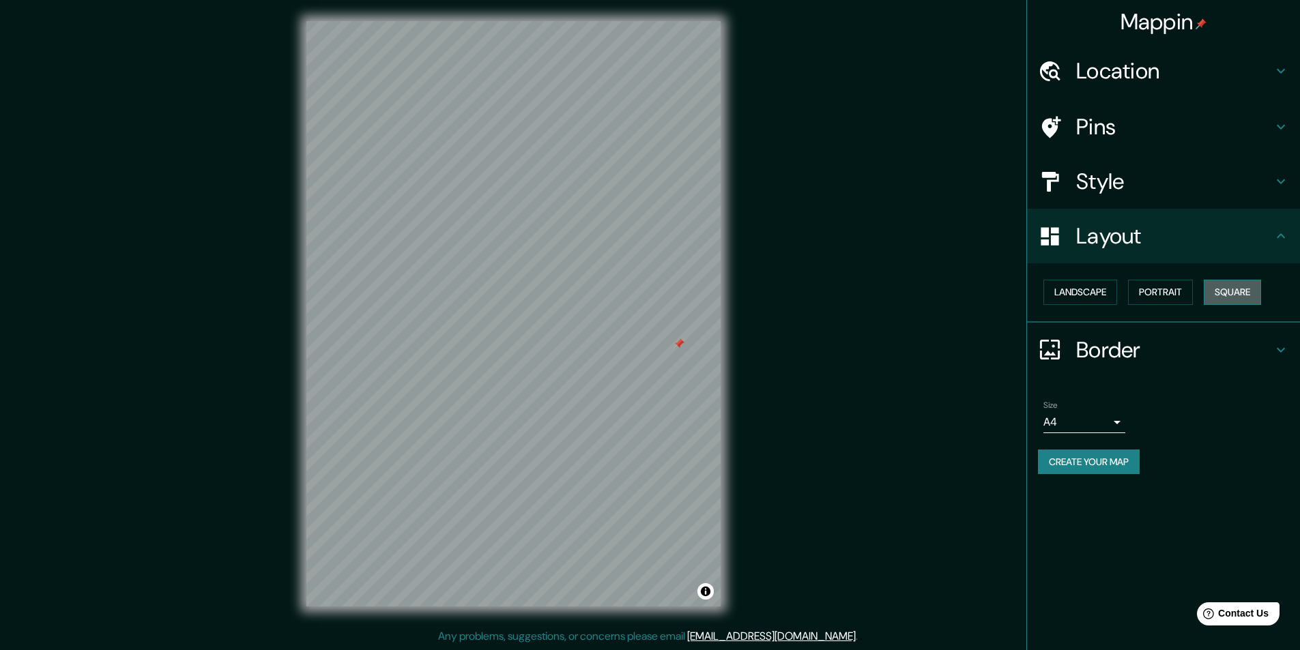
click at [1220, 297] on button "Square" at bounding box center [1232, 292] width 57 height 25
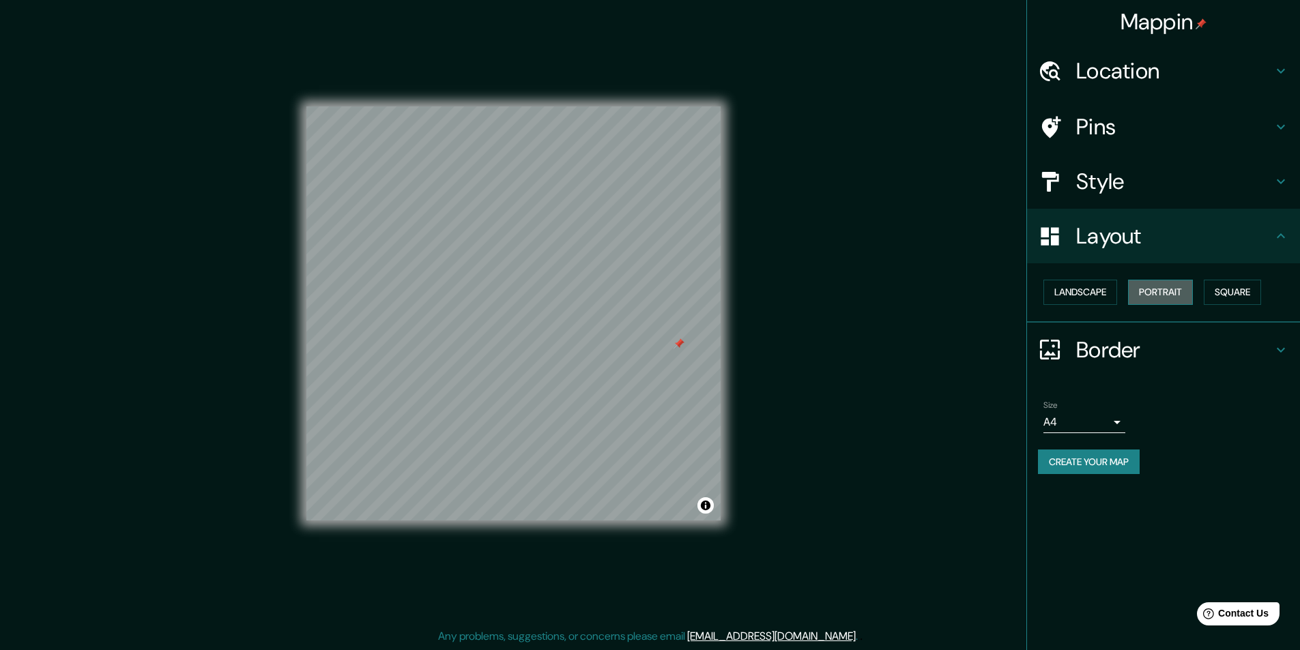
click at [1192, 292] on button "Portrait" at bounding box center [1160, 292] width 65 height 25
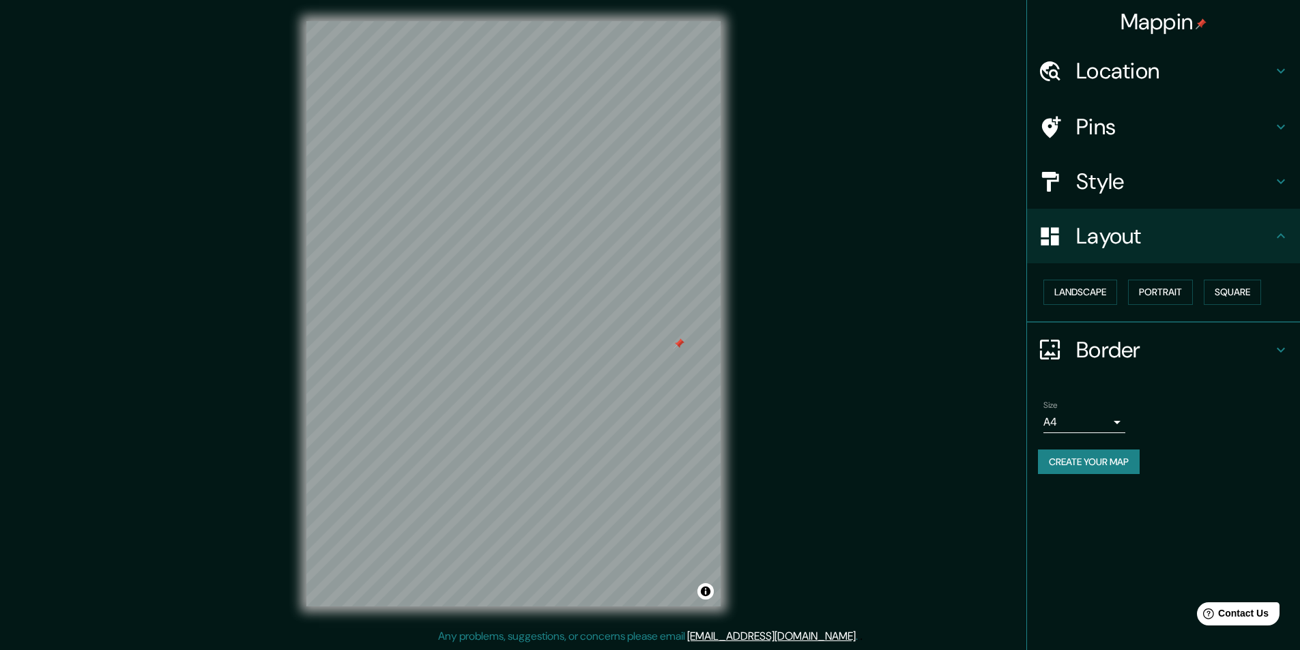
scroll to position [0, 0]
click at [1223, 295] on button "Square" at bounding box center [1232, 292] width 57 height 25
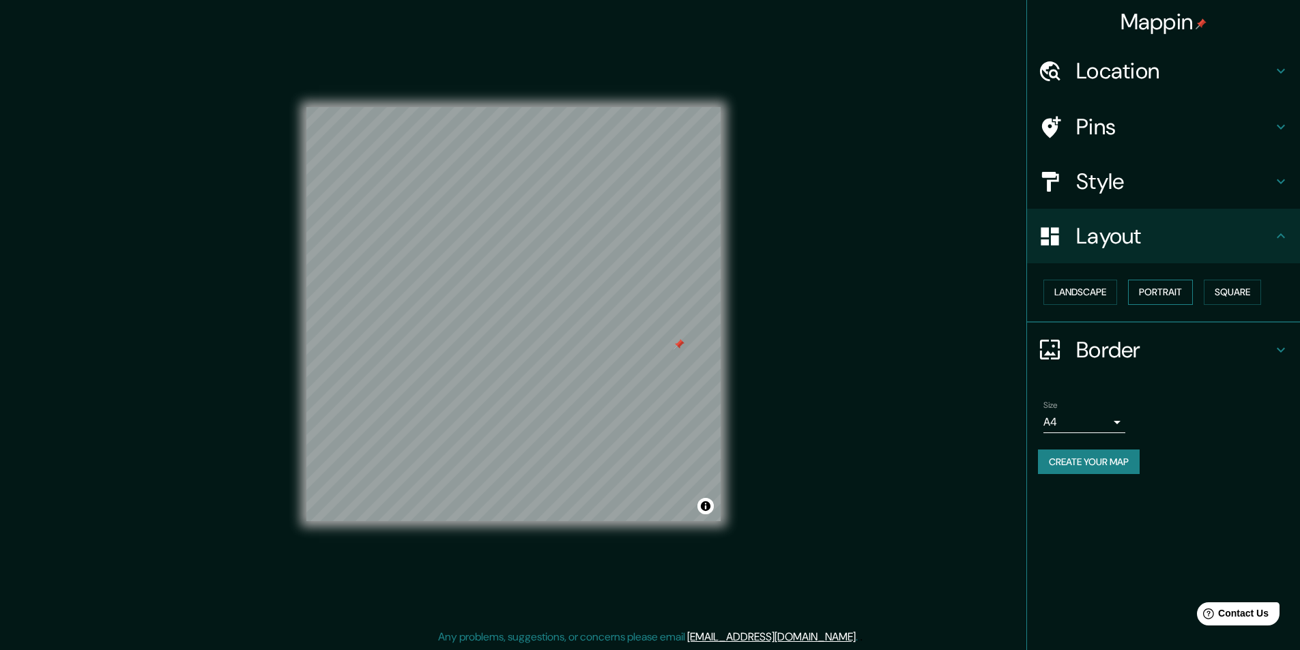
click at [1181, 286] on button "Portrait" at bounding box center [1160, 292] width 65 height 25
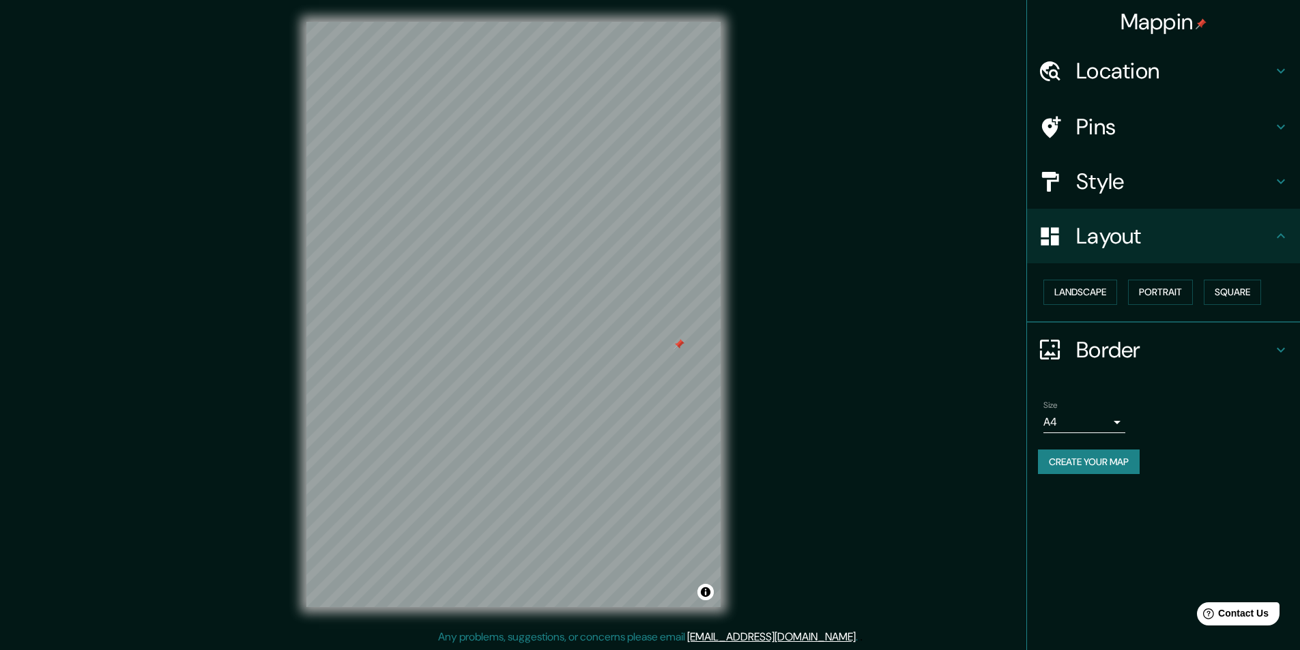
scroll to position [1, 0]
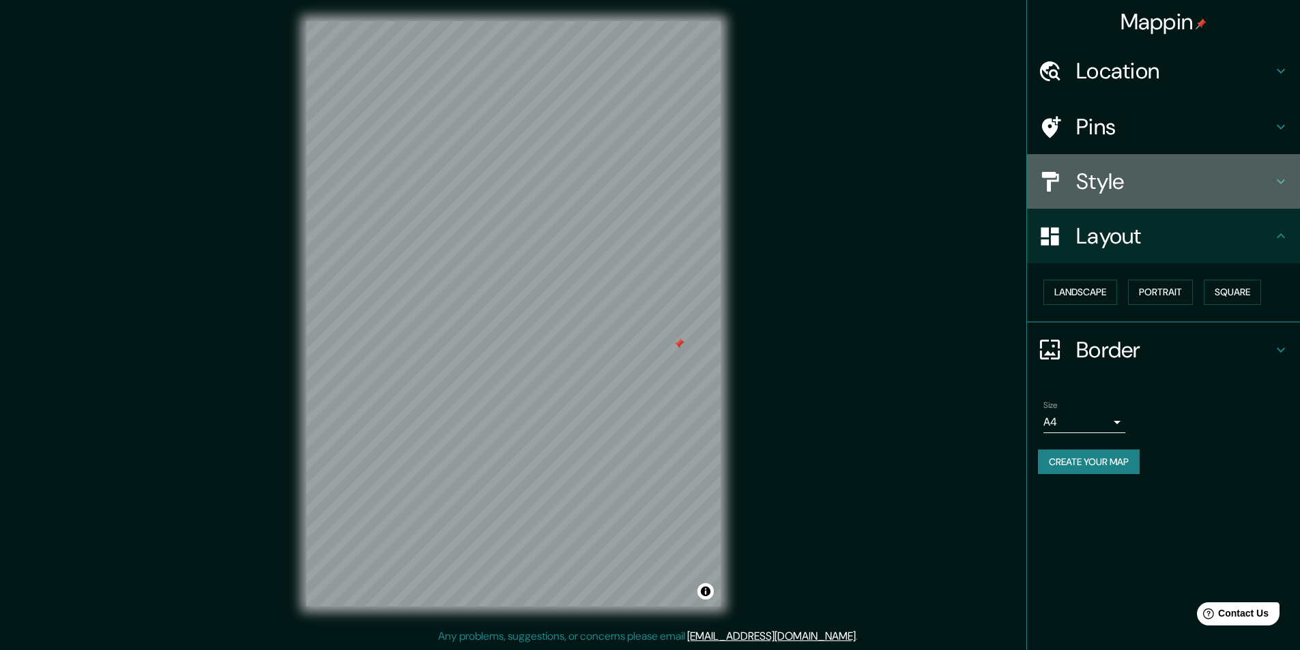
click at [1156, 172] on h4 "Style" at bounding box center [1174, 181] width 197 height 27
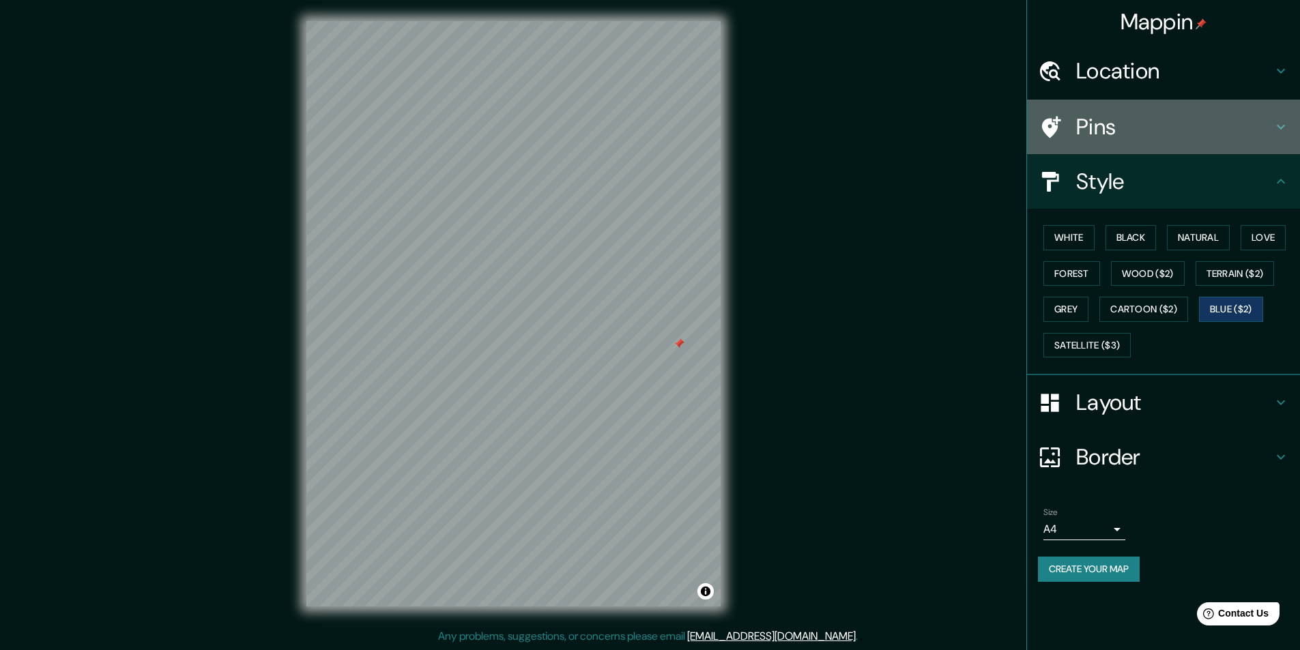
click at [1159, 135] on h4 "Pins" at bounding box center [1174, 126] width 197 height 27
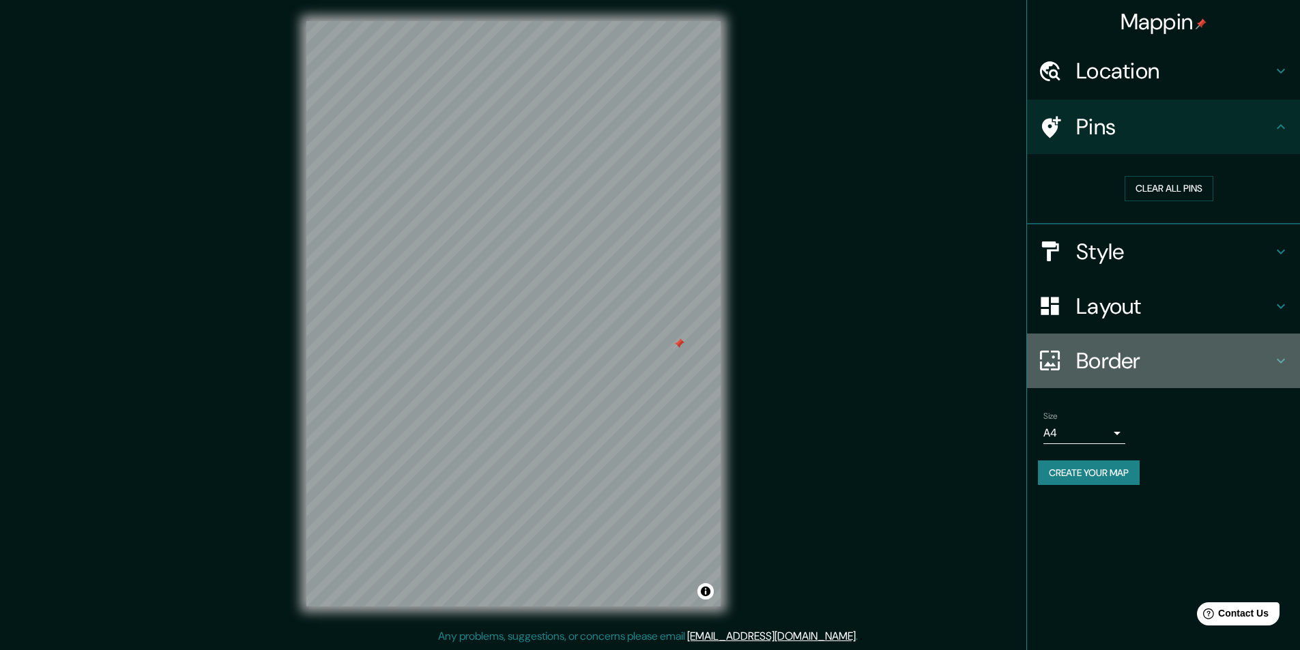
click at [1127, 358] on h4 "Border" at bounding box center [1174, 360] width 197 height 27
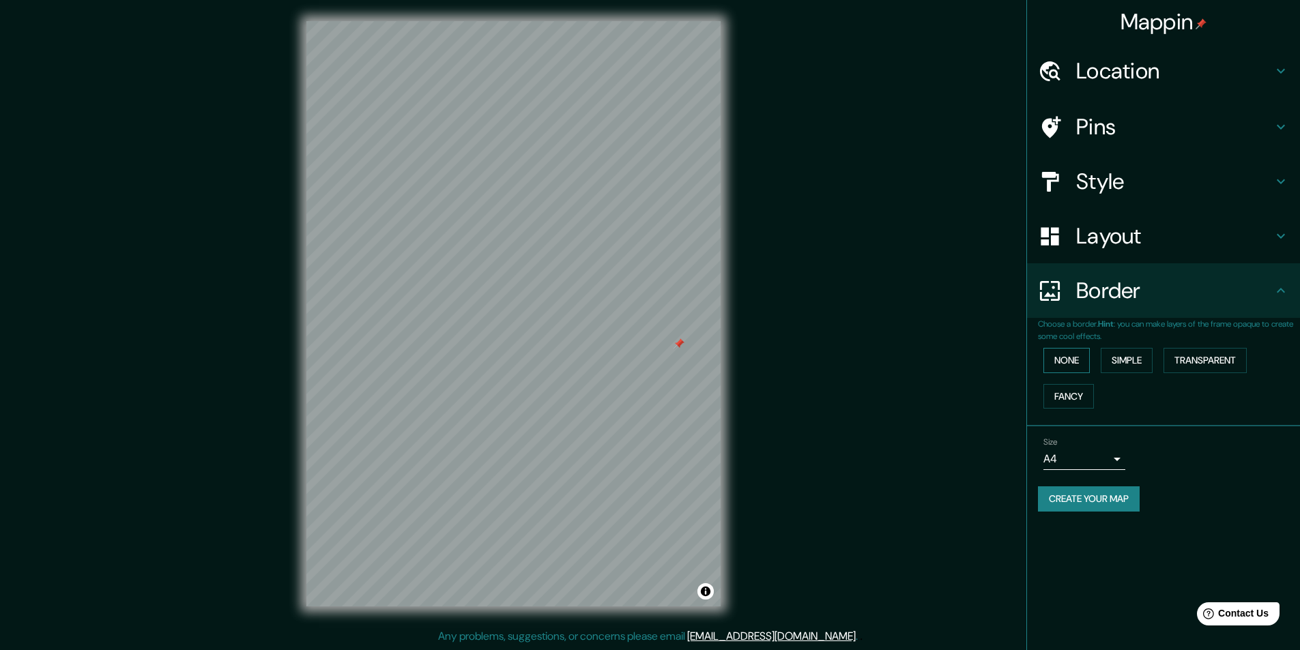
click at [1050, 356] on button "None" at bounding box center [1066, 360] width 46 height 25
click at [1058, 361] on button "None" at bounding box center [1066, 360] width 46 height 25
click at [1119, 365] on button "Simple" at bounding box center [1127, 360] width 52 height 25
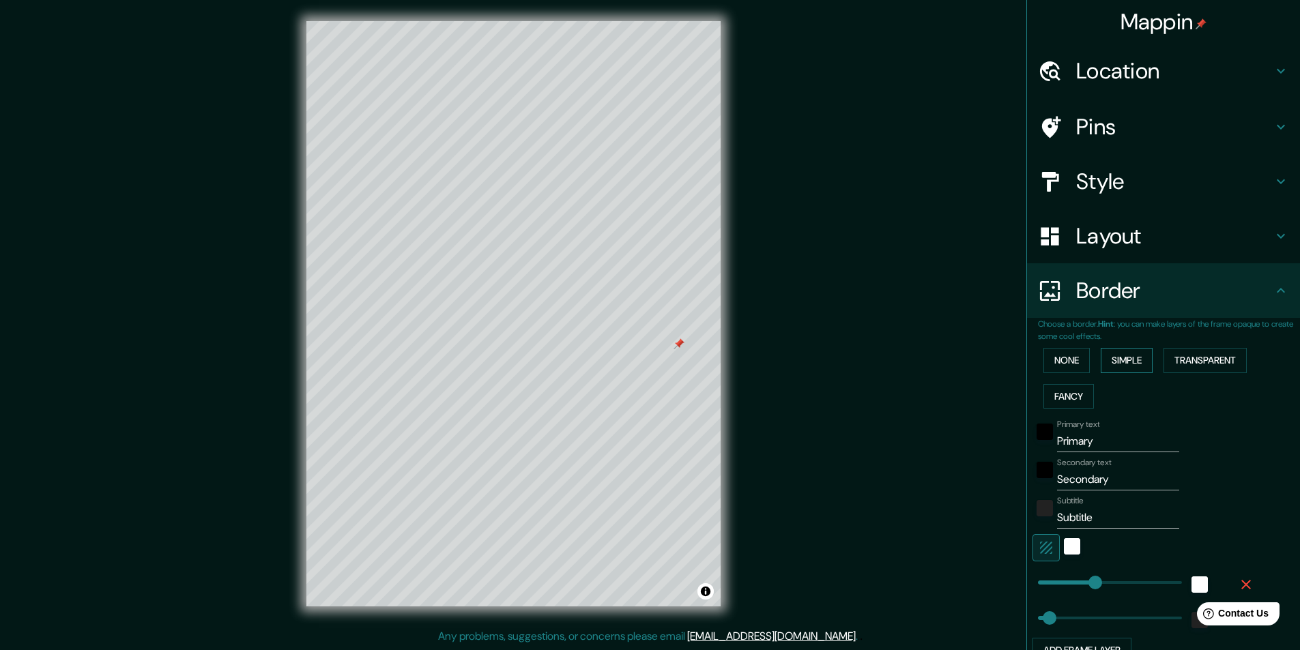
scroll to position [0, 0]
click at [1206, 366] on button "Transparent" at bounding box center [1205, 360] width 83 height 25
click at [1043, 396] on button "Fancy" at bounding box center [1068, 396] width 51 height 25
click at [1046, 366] on button "None" at bounding box center [1066, 360] width 46 height 25
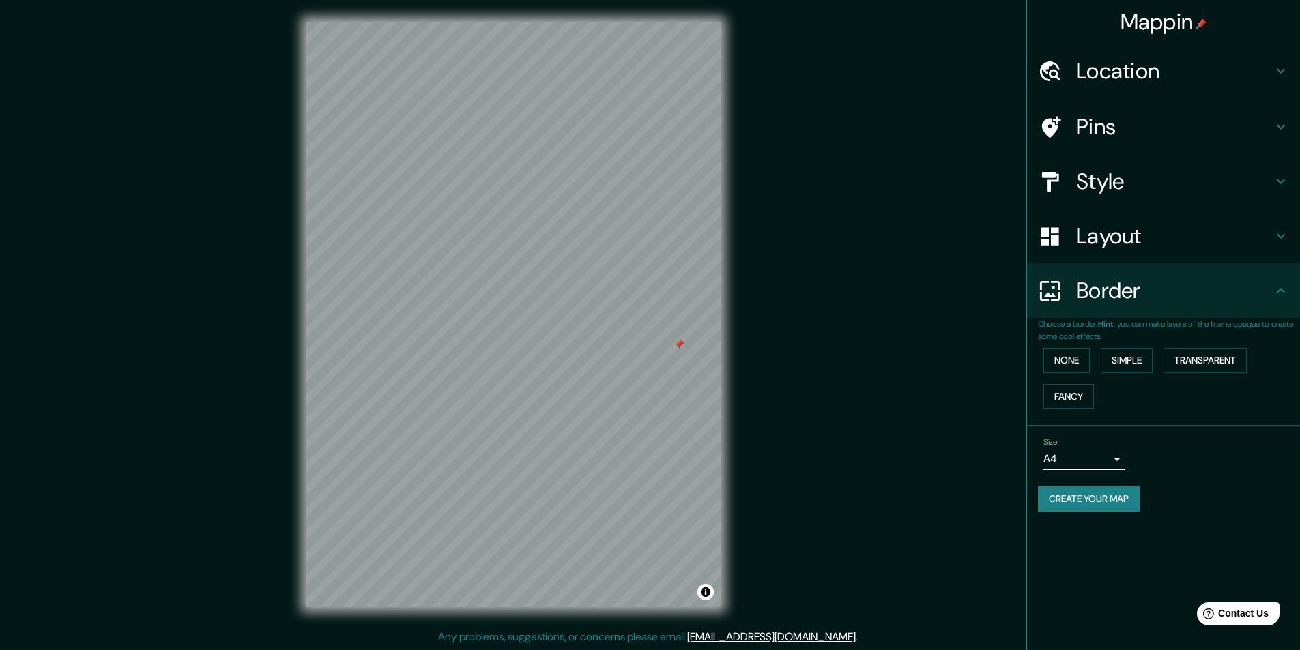
scroll to position [1, 0]
click at [1057, 500] on button "Create your map" at bounding box center [1089, 499] width 102 height 25
click at [1056, 493] on button "Create your map" at bounding box center [1089, 499] width 102 height 25
click at [789, 155] on div "Mappin Location [PERSON_NAME], [GEOGRAPHIC_DATA], [GEOGRAPHIC_DATA] Pins Style …" at bounding box center [650, 324] width 1300 height 651
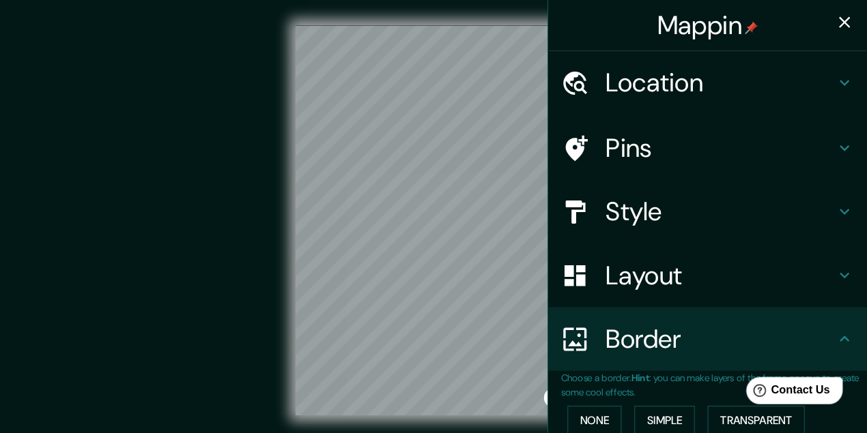
scroll to position [0, 0]
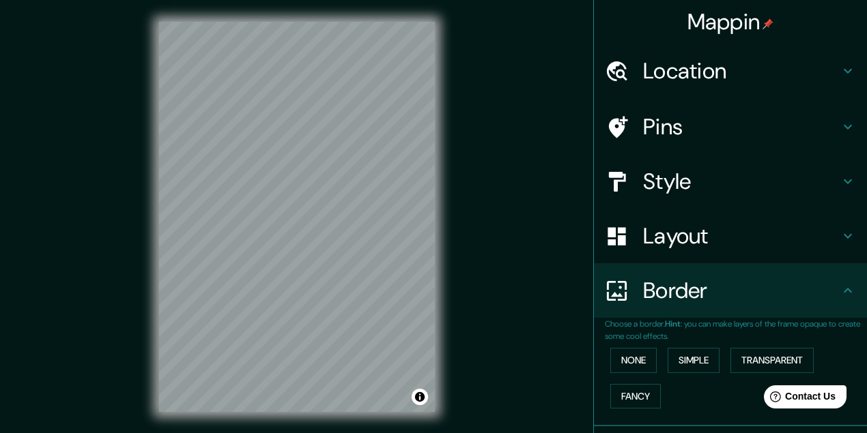
click at [494, 154] on div "© Mapbox © OpenStreetMap Improve this map" at bounding box center [297, 217] width 780 height 390
